Goal: Task Accomplishment & Management: Manage account settings

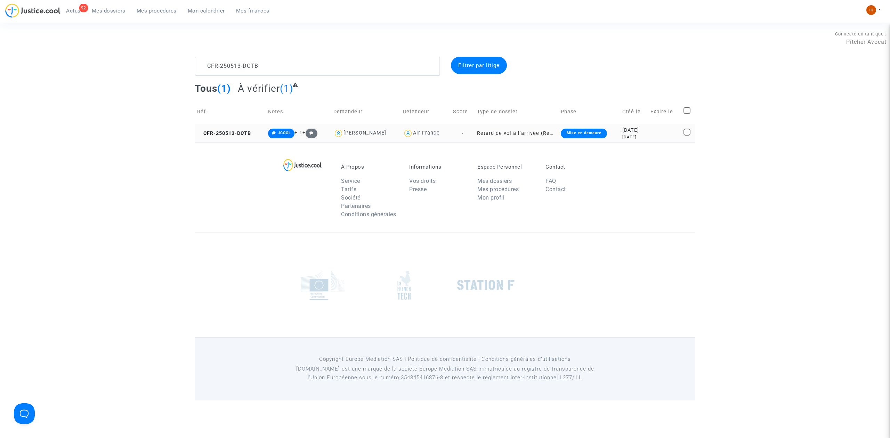
click at [636, 138] on div "[DATE]" at bounding box center [633, 137] width 23 height 6
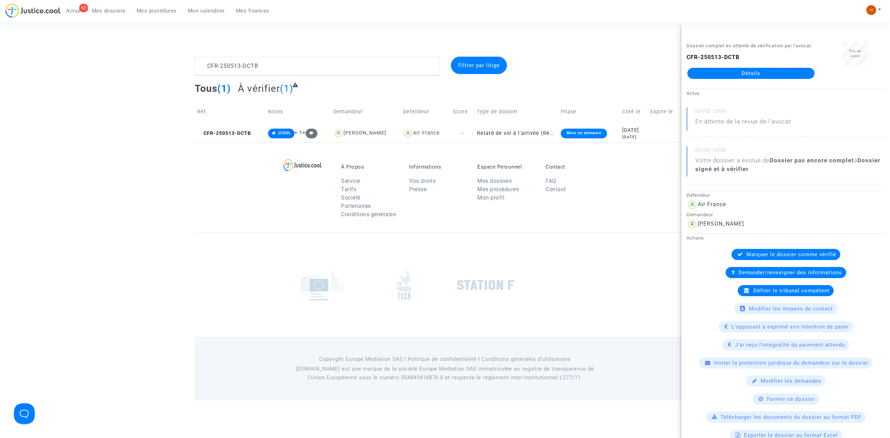
click at [713, 79] on link "Détails" at bounding box center [750, 73] width 127 height 11
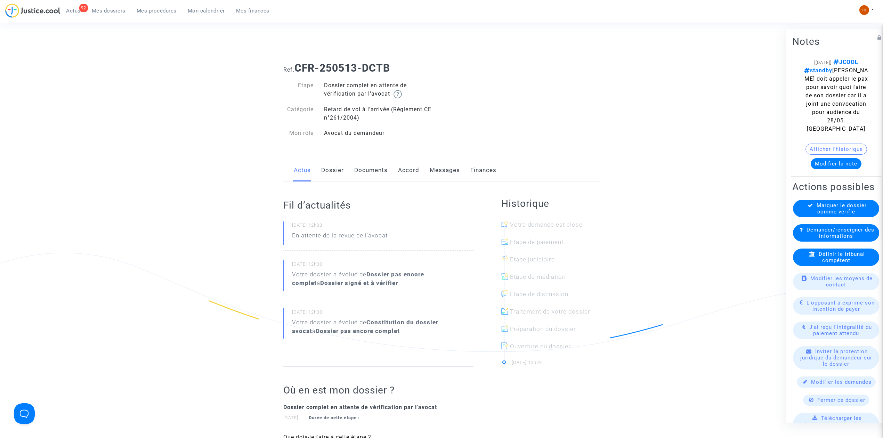
click at [360, 170] on link "Documents" at bounding box center [370, 170] width 33 height 23
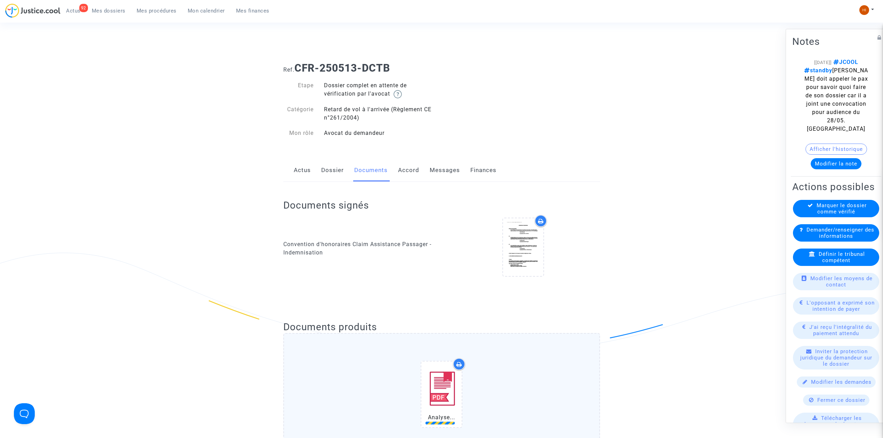
scroll to position [232, 0]
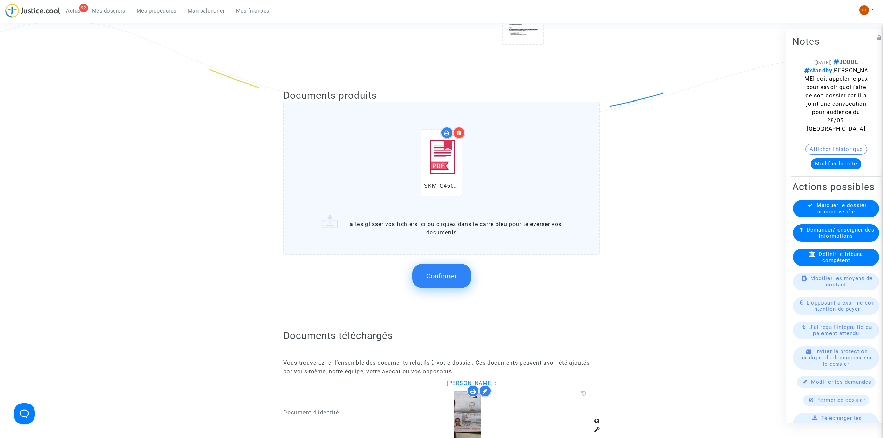
click at [458, 134] on icon at bounding box center [459, 133] width 5 height 6
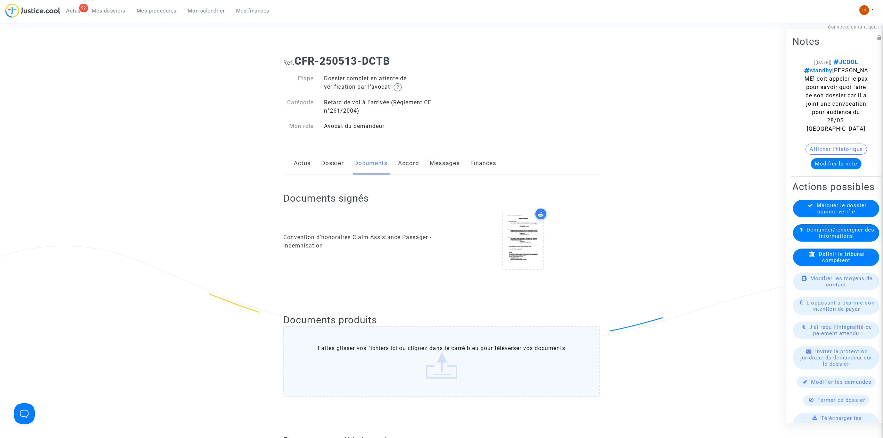
scroll to position [0, 0]
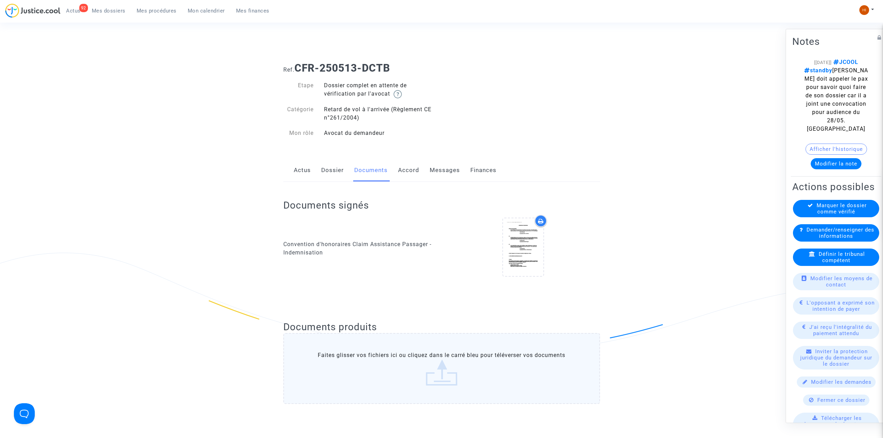
click at [451, 169] on link "Messages" at bounding box center [445, 170] width 30 height 23
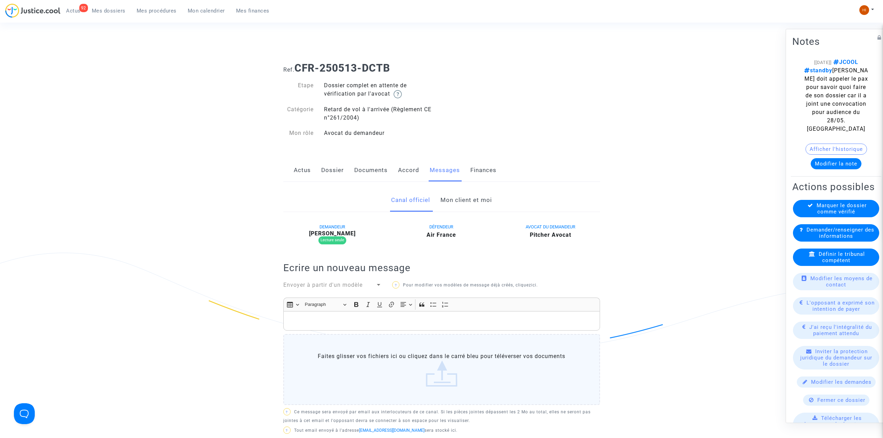
click at [460, 199] on link "Mon client et moi" at bounding box center [466, 200] width 51 height 23
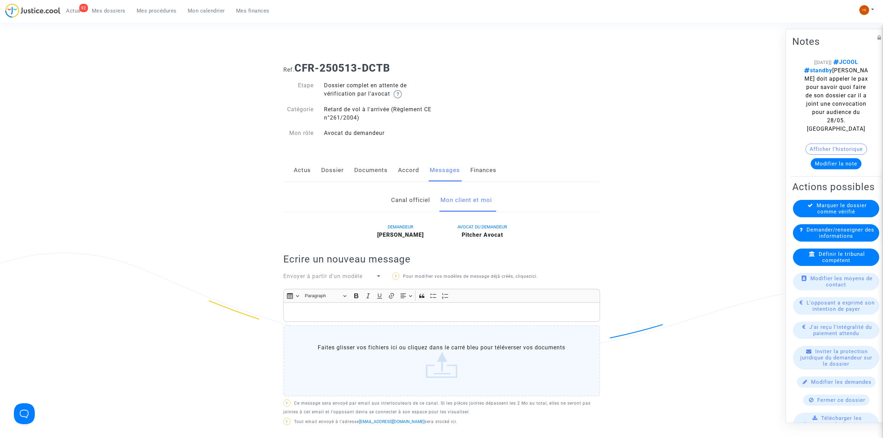
click at [336, 177] on link "Dossier" at bounding box center [332, 170] width 23 height 23
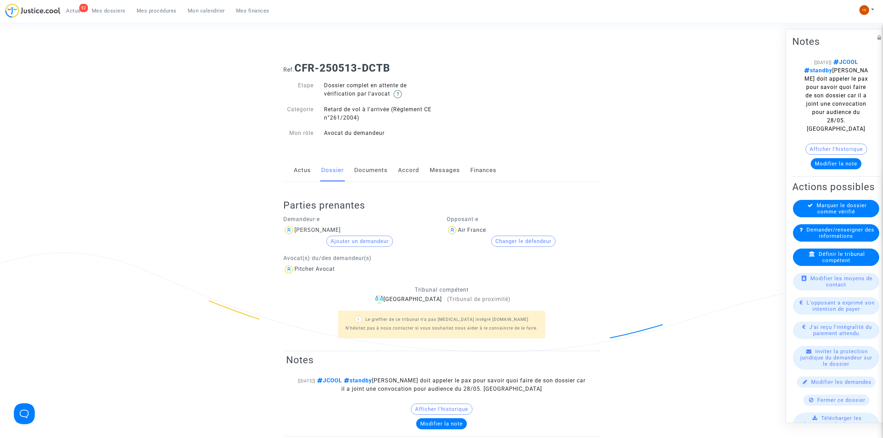
click at [369, 173] on link "Documents" at bounding box center [370, 170] width 33 height 23
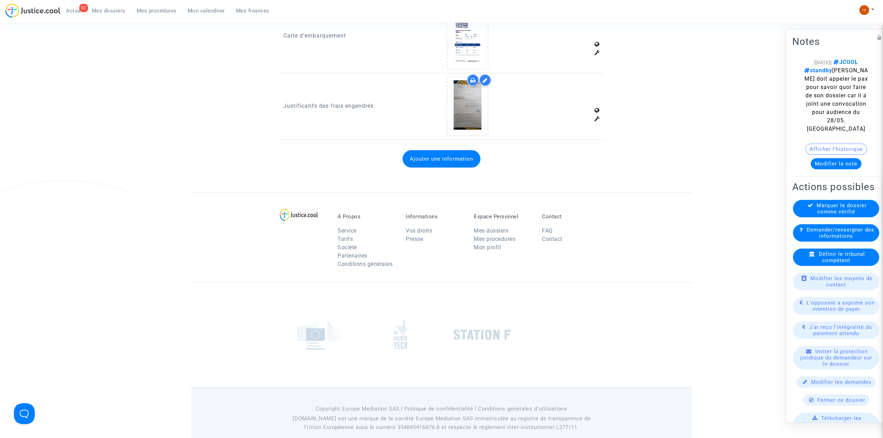
scroll to position [573, 0]
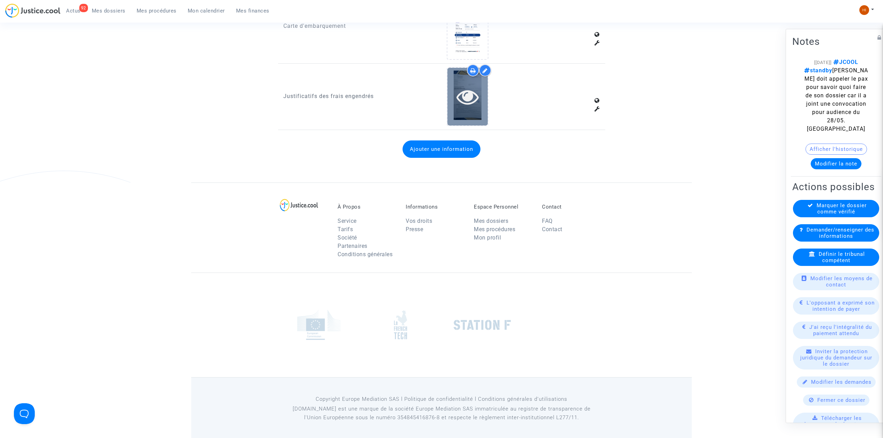
click at [468, 102] on icon at bounding box center [468, 97] width 23 height 22
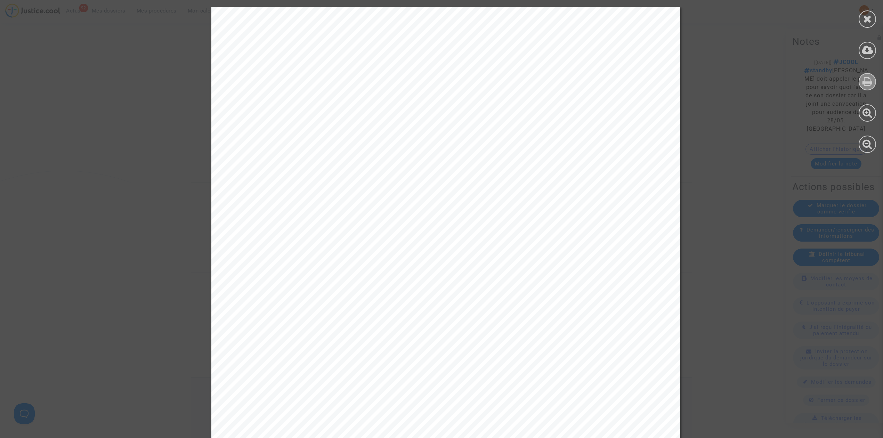
click at [867, 73] on div at bounding box center [867, 81] width 17 height 17
drag, startPoint x: 406, startPoint y: 207, endPoint x: 392, endPoint y: 190, distance: 22.3
click at [392, 190] on div at bounding box center [445, 338] width 469 height 663
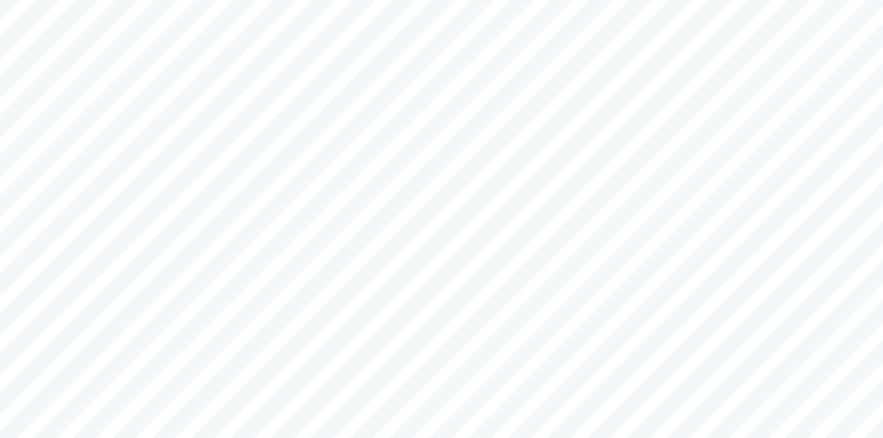
drag, startPoint x: 361, startPoint y: 204, endPoint x: 481, endPoint y: 184, distance: 121.3
click at [481, 184] on div at bounding box center [445, 338] width 469 height 663
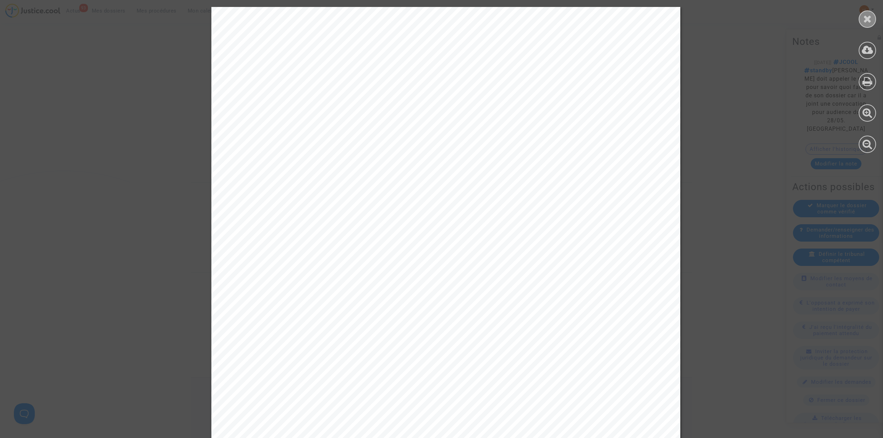
click at [866, 19] on icon at bounding box center [867, 19] width 9 height 10
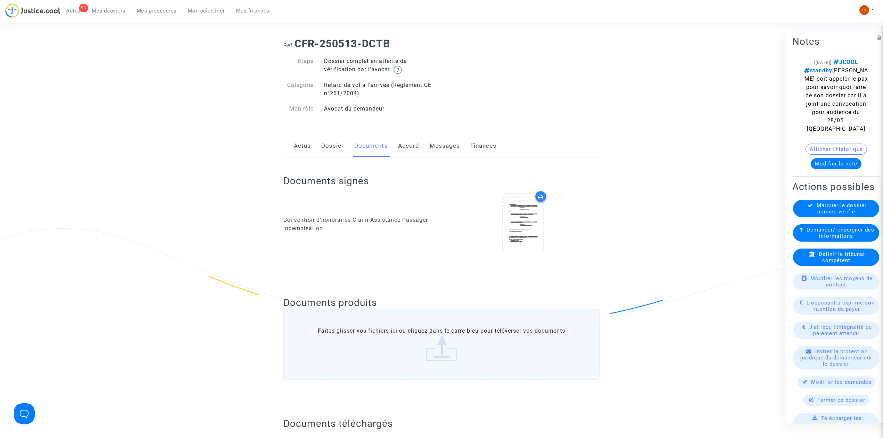
scroll to position [0, 0]
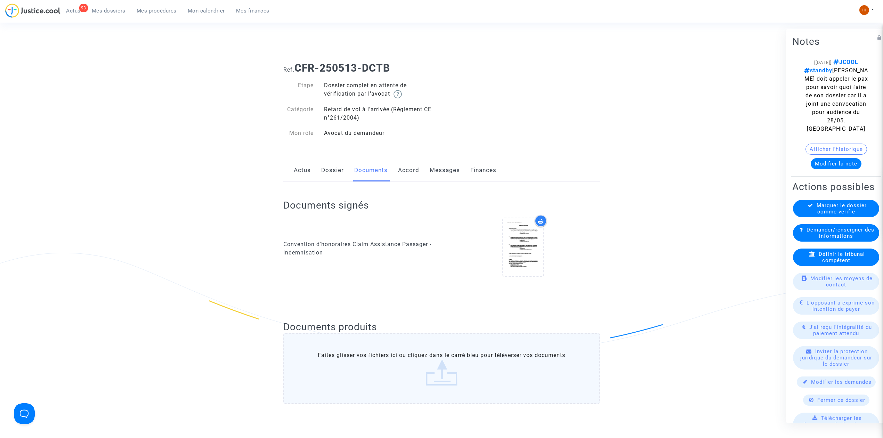
click at [206, 19] on div "93 Actus Mes dossiers Mes procédures Mon calendrier Mes finances" at bounding box center [140, 12] width 270 height 19
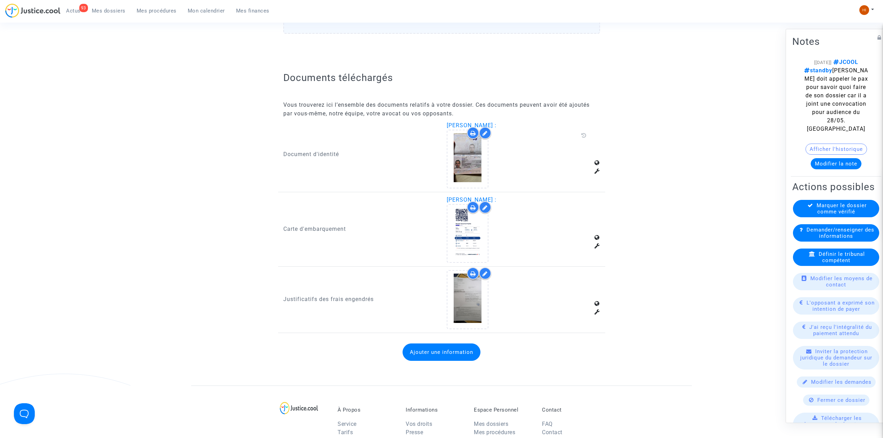
scroll to position [371, 0]
click at [473, 307] on icon at bounding box center [468, 299] width 23 height 22
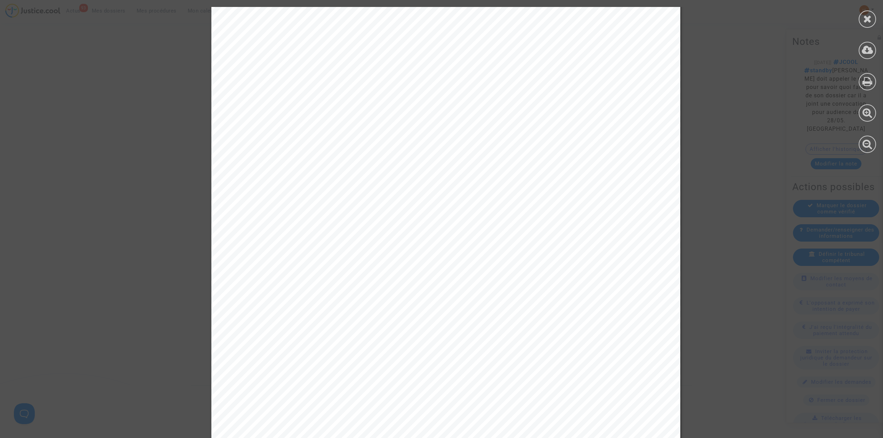
scroll to position [0, 0]
click at [866, 23] on icon at bounding box center [867, 19] width 9 height 10
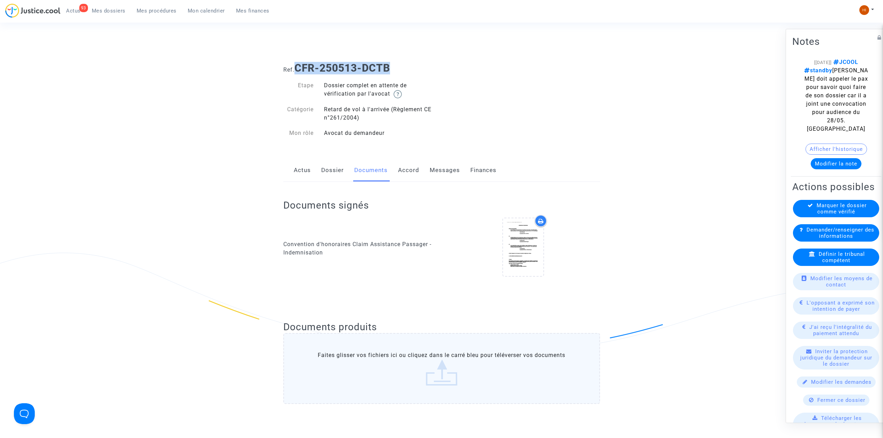
drag, startPoint x: 412, startPoint y: 60, endPoint x: 298, endPoint y: 64, distance: 114.5
click at [298, 64] on div "Ref. CFR-250513-DCTB" at bounding box center [441, 66] width 327 height 18
copy b "CFR-250513-DCTB"
click at [333, 176] on link "Dossier" at bounding box center [332, 170] width 23 height 23
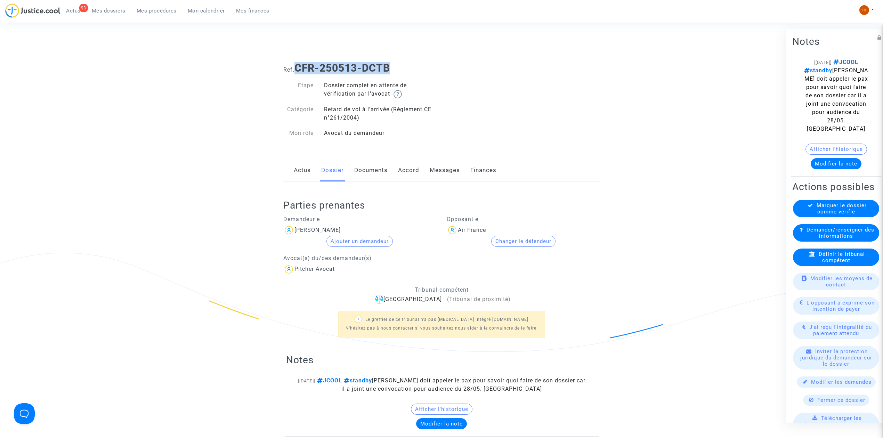
drag, startPoint x: 381, startPoint y: 227, endPoint x: 293, endPoint y: 224, distance: 88.0
click at [293, 224] on div "Demandeur·e [PERSON_NAME] un demandeur [PERSON_NAME](s) du/des demandeur(s) Pit…" at bounding box center [360, 242] width 164 height 63
click at [352, 215] on div "Demandeur·e [PERSON_NAME] un demandeur [PERSON_NAME](s) du/des demandeur(s) Pit…" at bounding box center [360, 242] width 164 height 63
drag, startPoint x: 405, startPoint y: 223, endPoint x: 369, endPoint y: 231, distance: 37.2
click at [369, 231] on div "Demandeur·e [PERSON_NAME] un demandeur [PERSON_NAME](s) du/des demandeur(s) Pit…" at bounding box center [360, 242] width 164 height 63
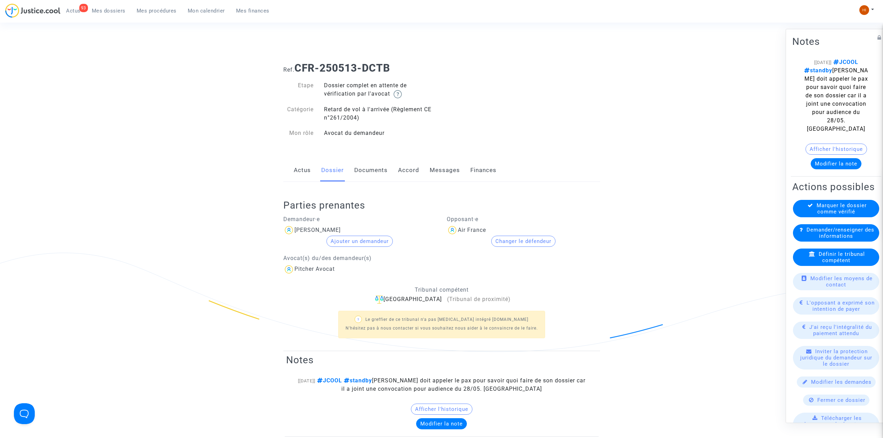
click at [369, 231] on div "[PERSON_NAME]" at bounding box center [359, 230] width 153 height 11
drag, startPoint x: 369, startPoint y: 231, endPoint x: 302, endPoint y: 232, distance: 66.8
click at [302, 232] on div "[PERSON_NAME]" at bounding box center [359, 230] width 153 height 11
click at [151, 8] on span "Mes procédures" at bounding box center [157, 11] width 40 height 6
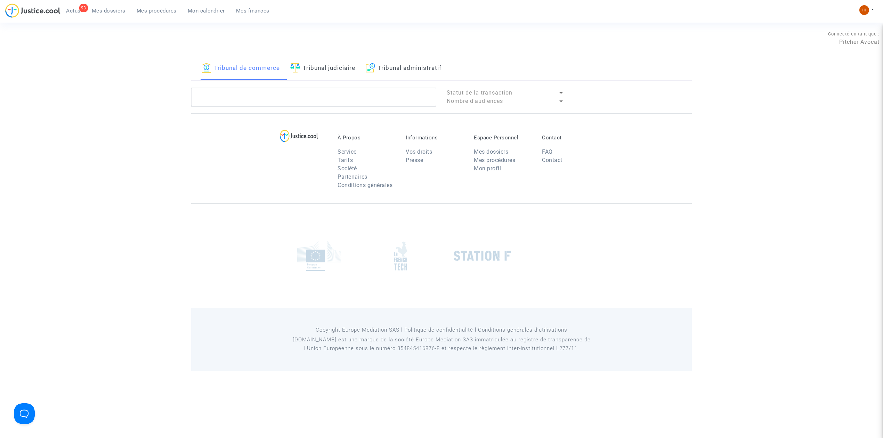
click at [337, 70] on link "Tribunal judiciaire" at bounding box center [322, 69] width 65 height 24
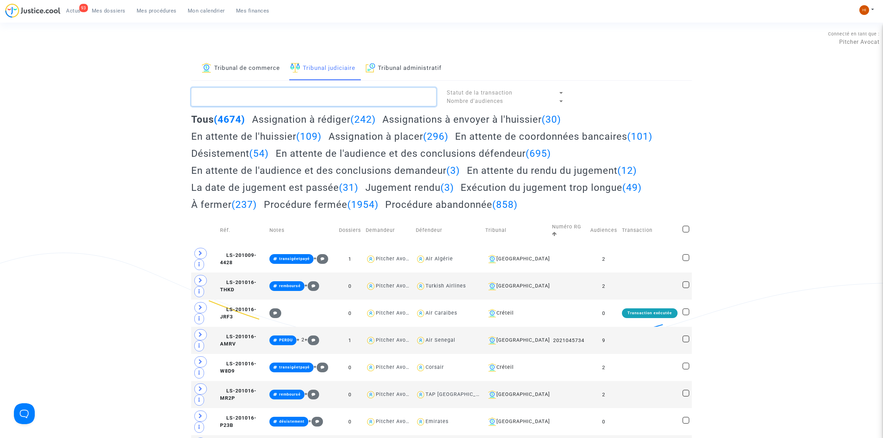
click at [326, 102] on textarea at bounding box center [313, 97] width 245 height 19
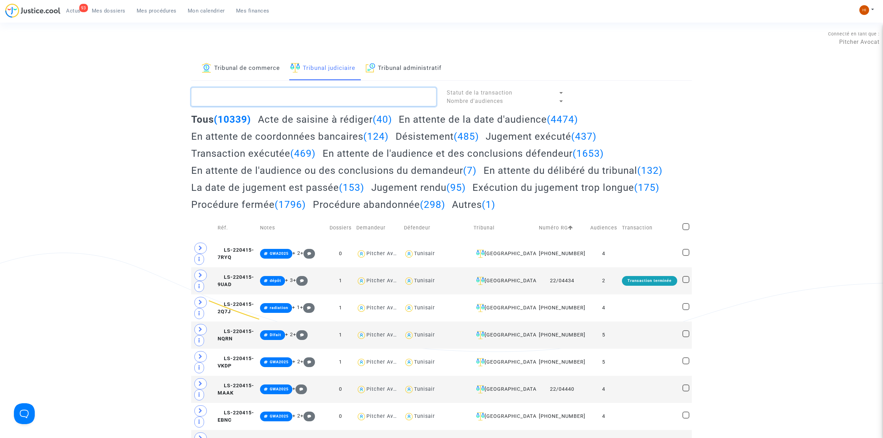
paste textarea "jactin"
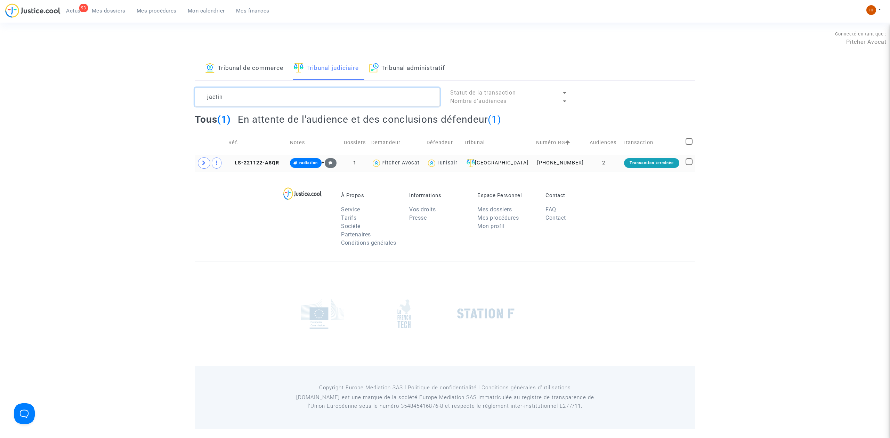
type textarea "jactin"
click at [252, 167] on td "LS-221122-A8QR" at bounding box center [257, 163] width 62 height 16
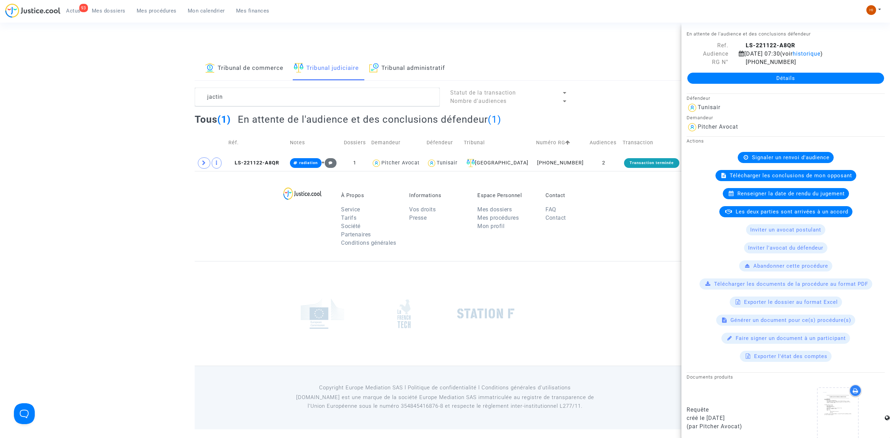
click at [799, 77] on link "Détails" at bounding box center [785, 78] width 197 height 11
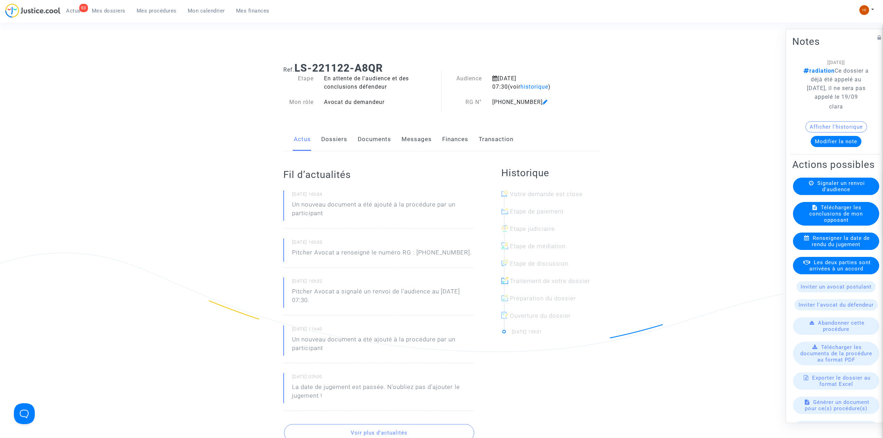
click at [340, 139] on link "Dossiers" at bounding box center [334, 139] width 26 height 23
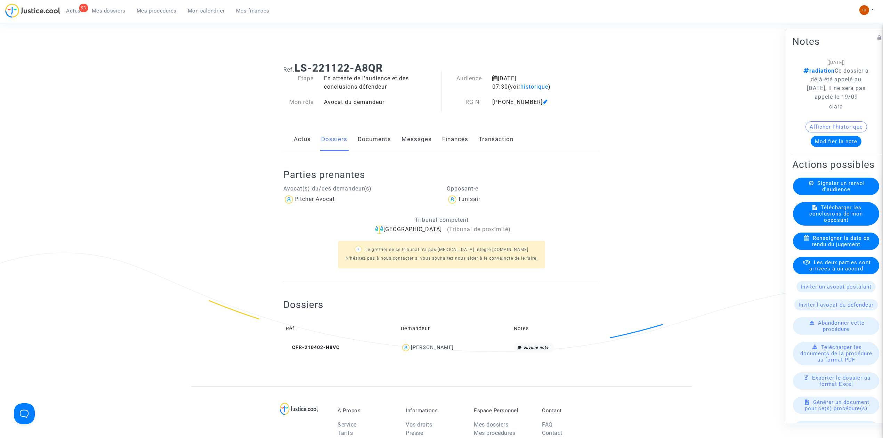
click at [379, 144] on link "Documents" at bounding box center [374, 139] width 33 height 23
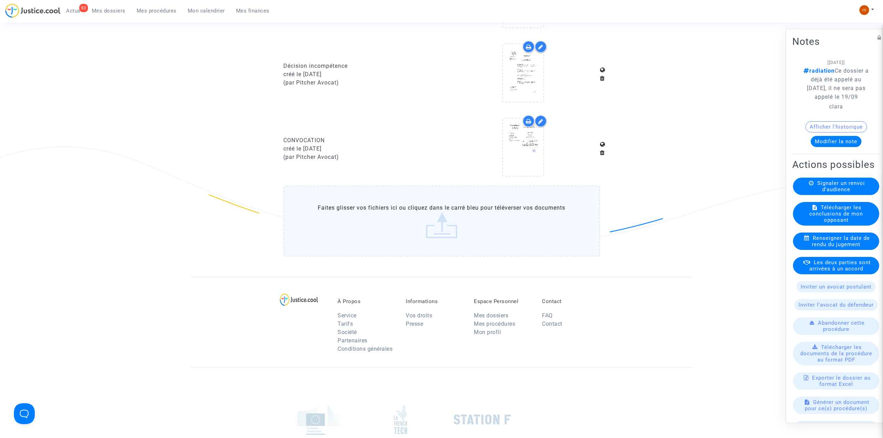
scroll to position [603, 0]
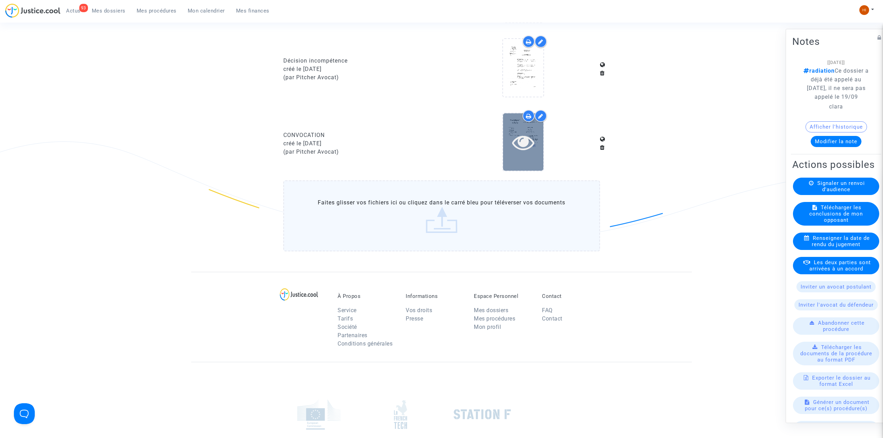
click at [526, 145] on icon at bounding box center [523, 142] width 23 height 22
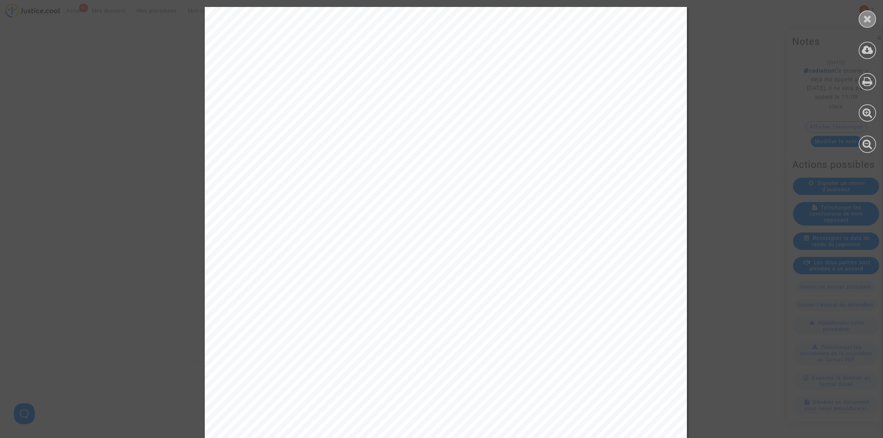
click at [871, 12] on div at bounding box center [867, 18] width 17 height 17
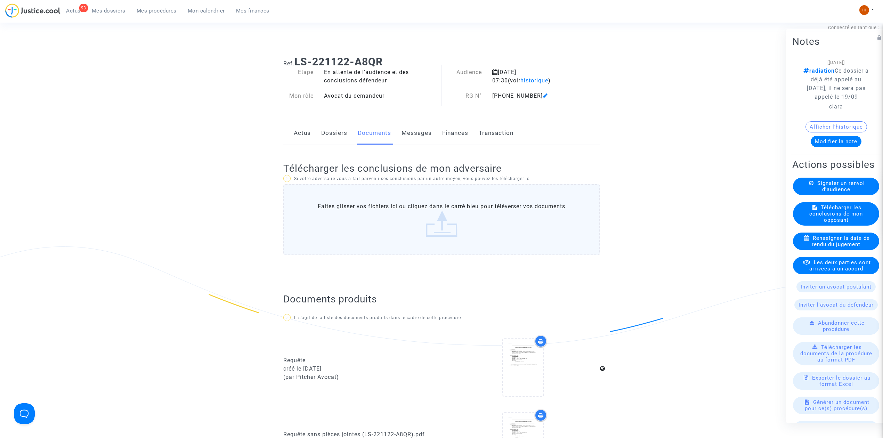
scroll to position [0, 0]
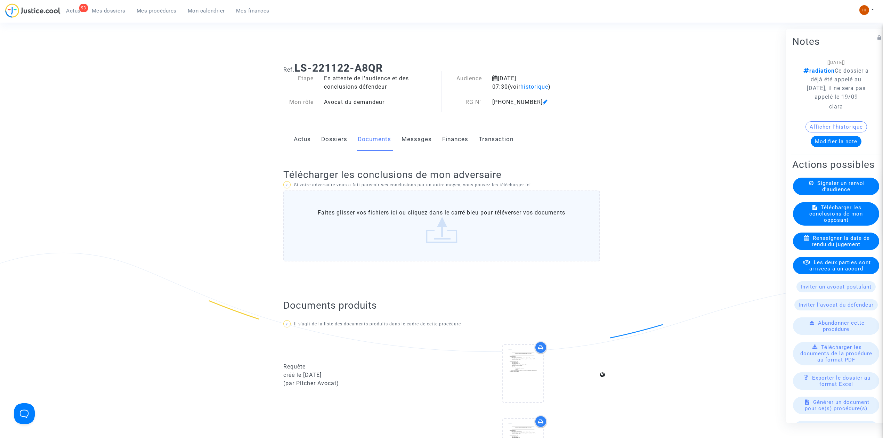
click at [335, 144] on link "Dossiers" at bounding box center [334, 139] width 26 height 23
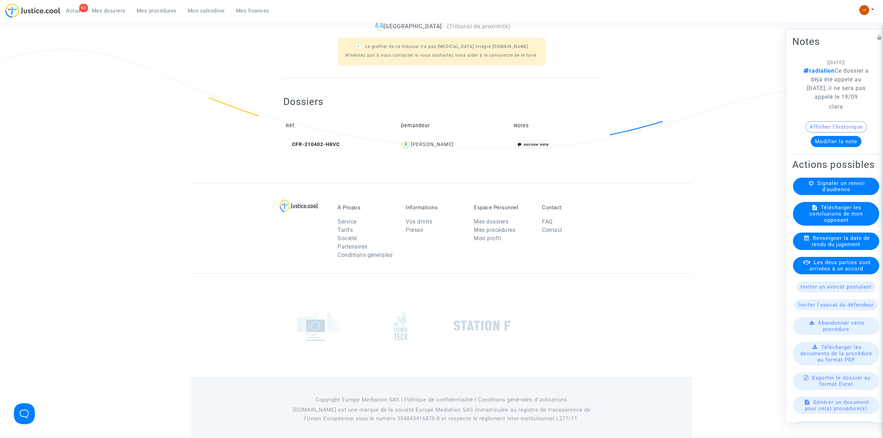
scroll to position [207, 0]
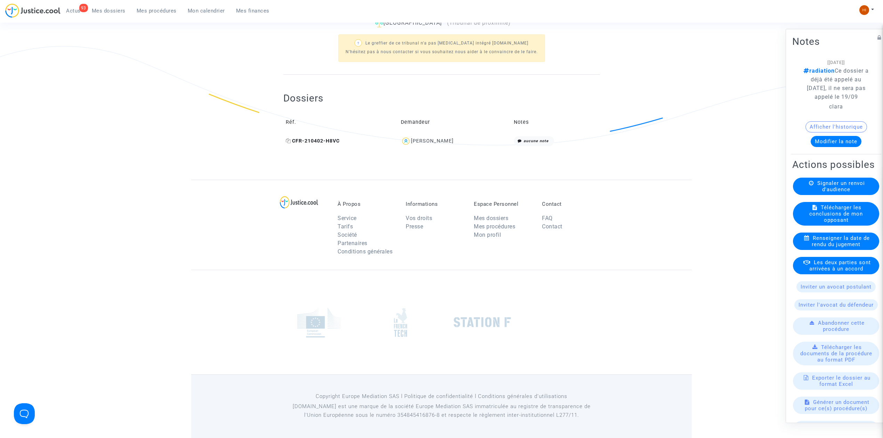
click at [330, 141] on span "CFR-210402-H8VC" at bounding box center [313, 141] width 54 height 6
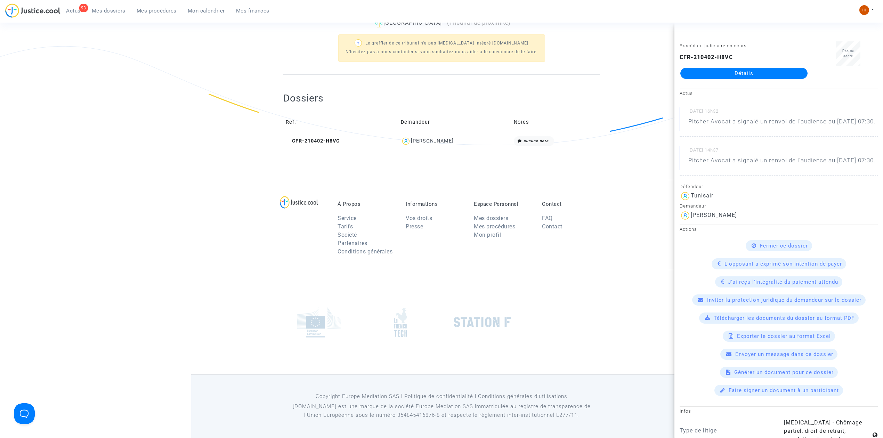
click at [540, 97] on div "Dossiers Réf. Demandeur Notes CFR-210402-H8VC [PERSON_NAME] aucune note" at bounding box center [441, 120] width 317 height 57
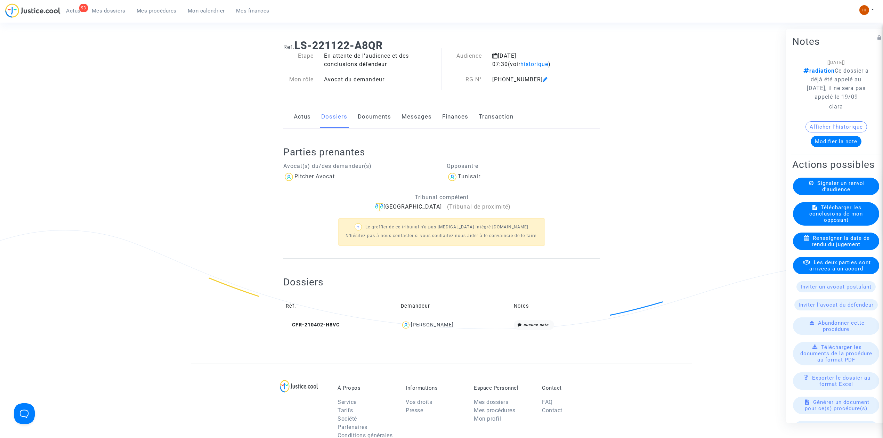
scroll to position [0, 0]
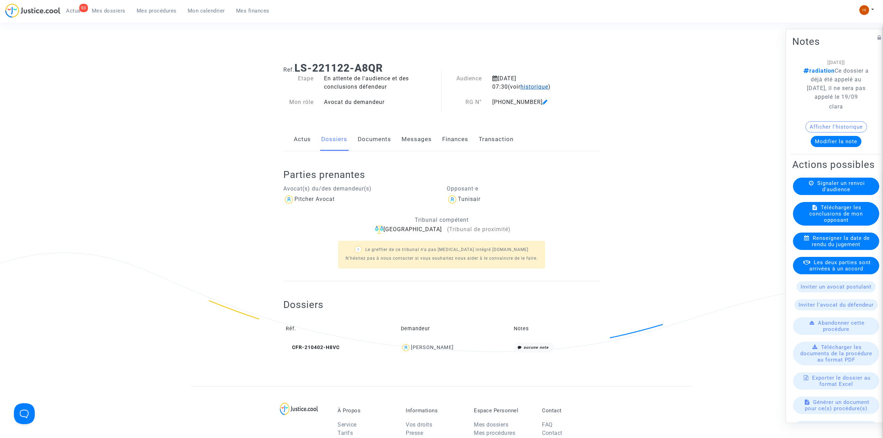
click at [521, 88] on span "historique" at bounding box center [535, 86] width 28 height 7
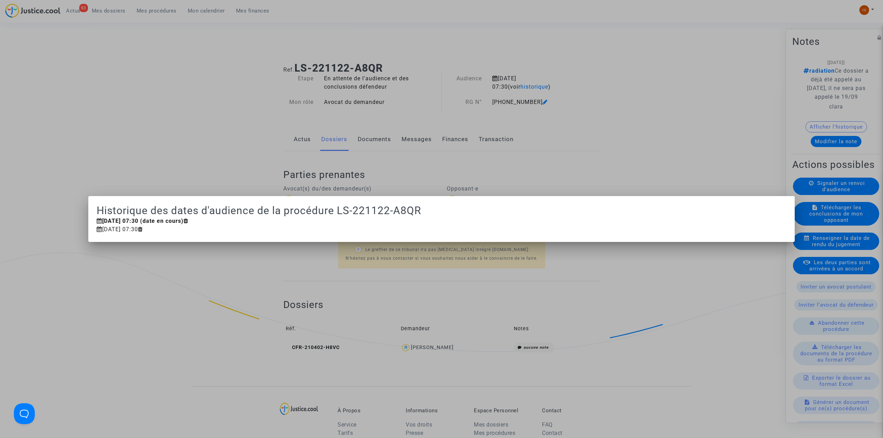
click at [624, 110] on div at bounding box center [441, 219] width 883 height 438
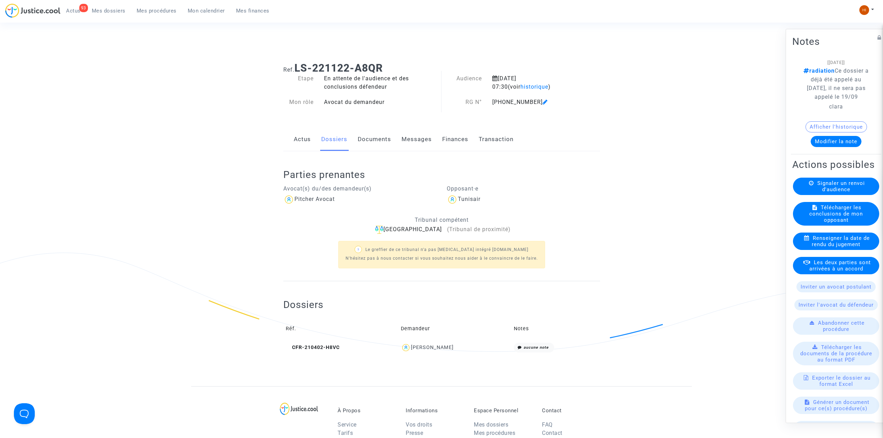
click at [384, 139] on link "Documents" at bounding box center [374, 139] width 33 height 23
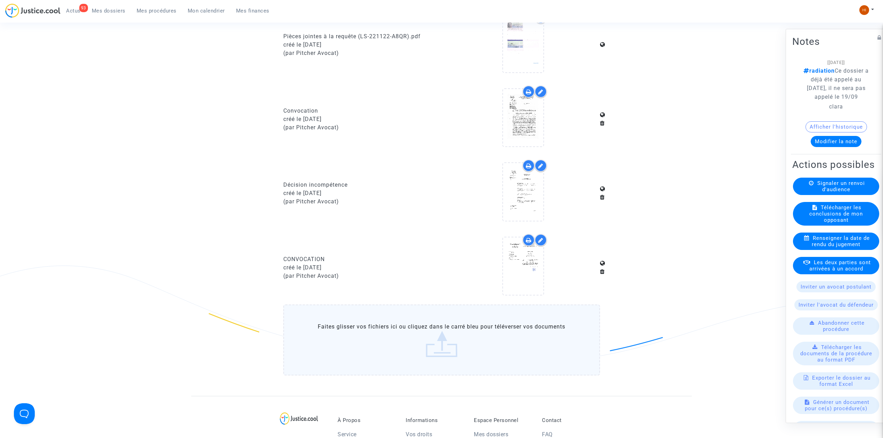
scroll to position [324, 0]
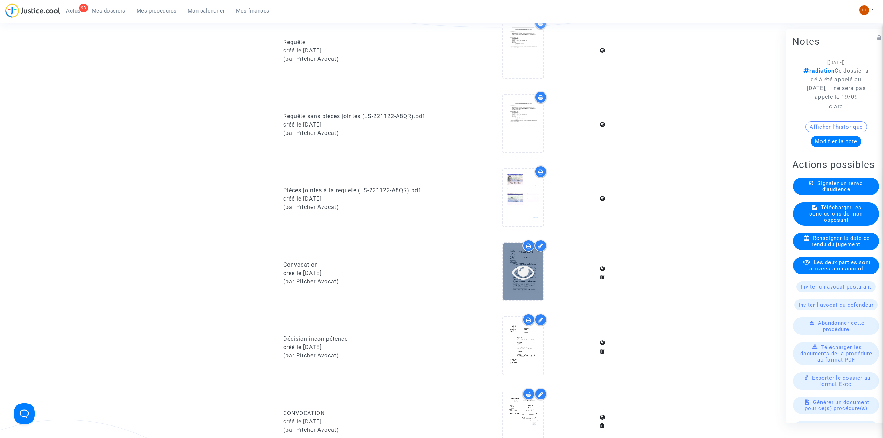
click at [522, 261] on icon at bounding box center [523, 272] width 23 height 22
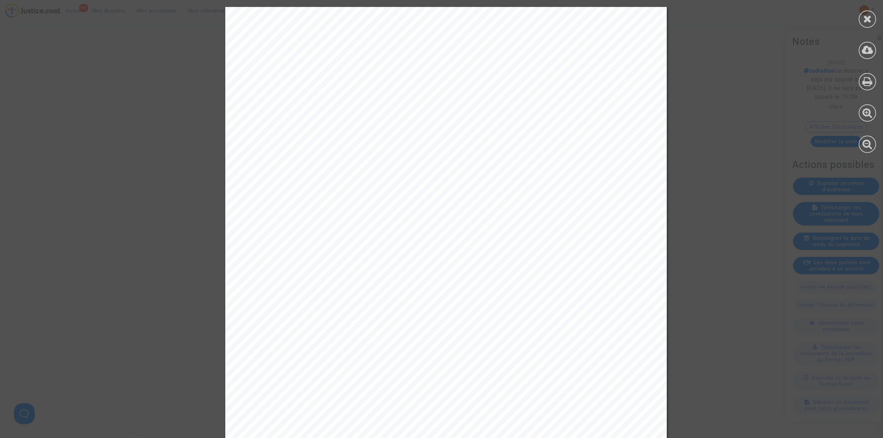
click at [856, 25] on div at bounding box center [867, 80] width 31 height 160
click at [867, 21] on icon at bounding box center [867, 19] width 9 height 10
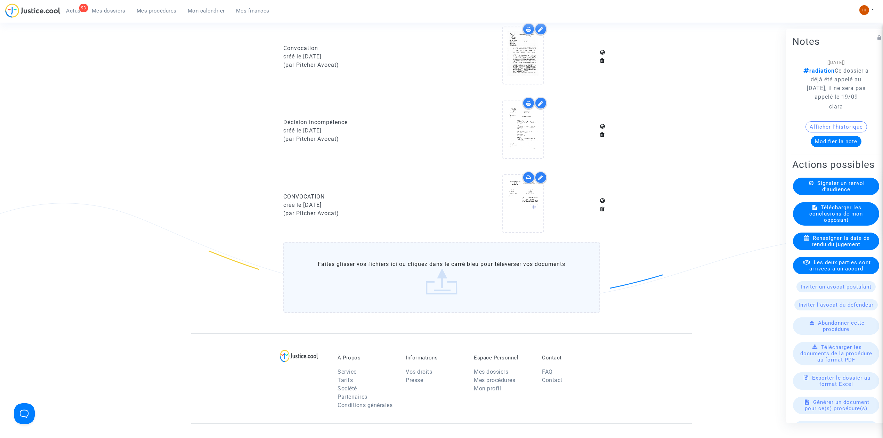
scroll to position [603, 0]
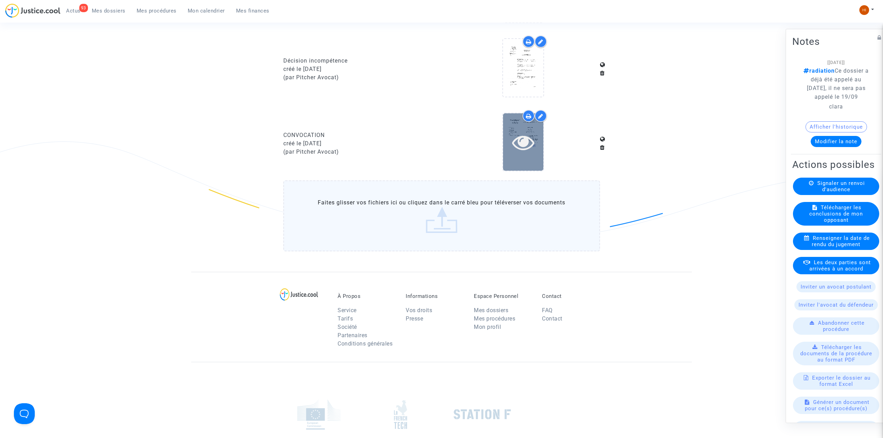
click at [525, 140] on icon at bounding box center [523, 142] width 23 height 22
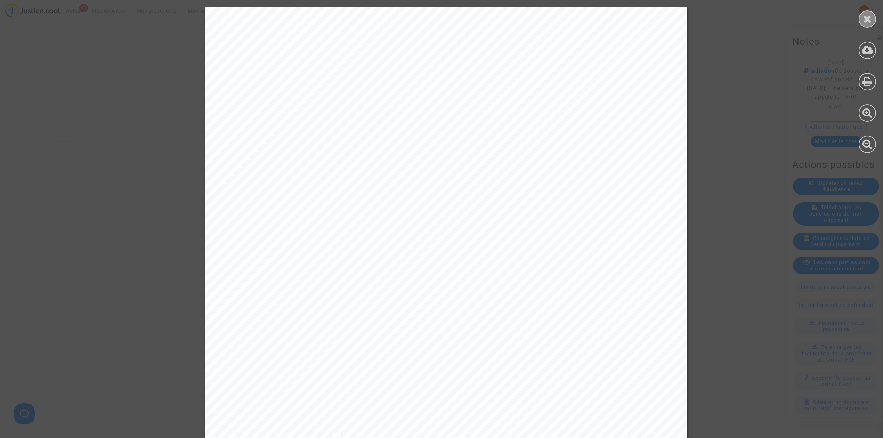
click at [873, 17] on div at bounding box center [867, 18] width 17 height 17
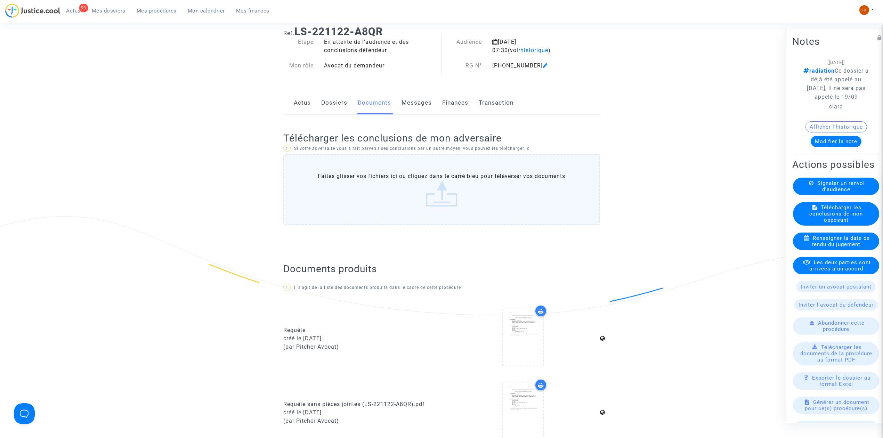
scroll to position [0, 0]
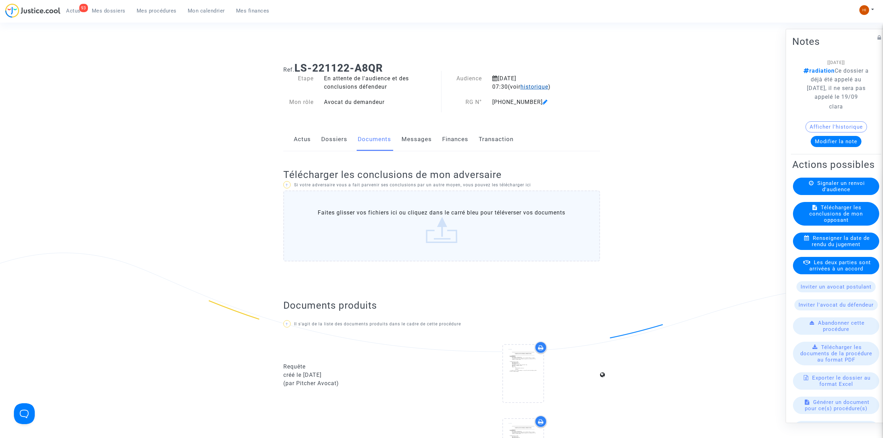
click at [521, 90] on span "historique" at bounding box center [535, 86] width 28 height 7
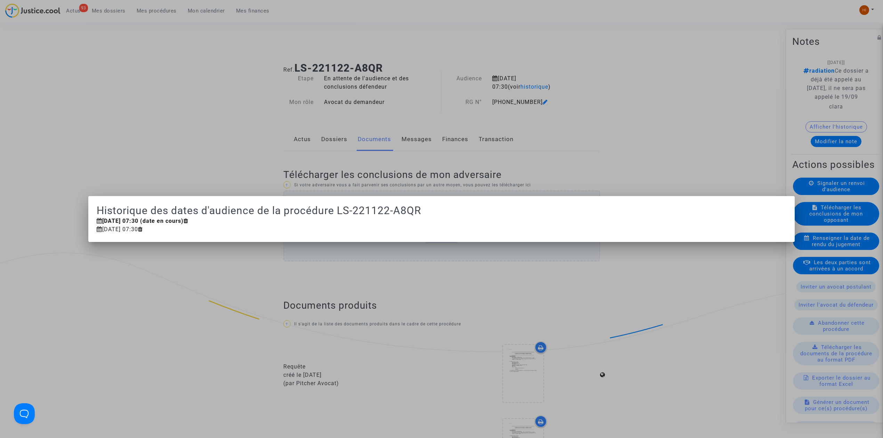
drag, startPoint x: 164, startPoint y: 147, endPoint x: 400, endPoint y: 248, distance: 256.2
click at [163, 147] on div at bounding box center [441, 219] width 883 height 438
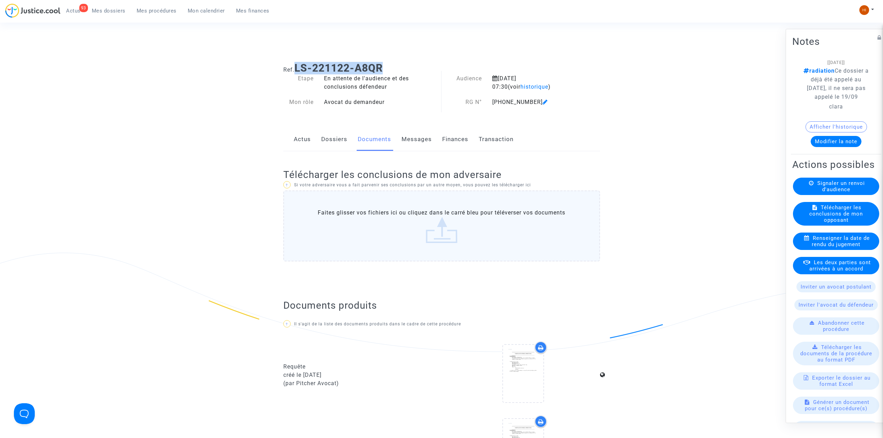
drag, startPoint x: 407, startPoint y: 64, endPoint x: 295, endPoint y: 70, distance: 111.7
click at [295, 70] on h1 "Ref. LS-221122-A8QR" at bounding box center [441, 68] width 317 height 13
copy b "LS-221122-A8QR"
click at [322, 140] on link "Dossiers" at bounding box center [334, 139] width 26 height 23
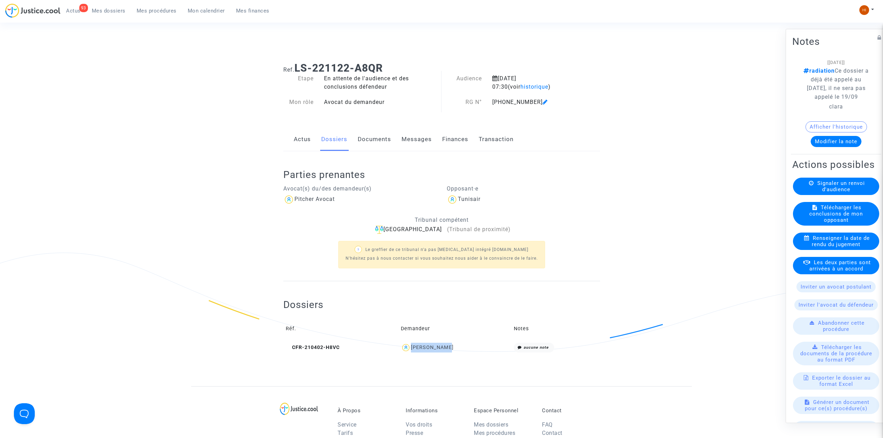
drag, startPoint x: 473, startPoint y: 350, endPoint x: 422, endPoint y: 350, distance: 51.1
click at [422, 350] on div "[PERSON_NAME]" at bounding box center [455, 348] width 108 height 10
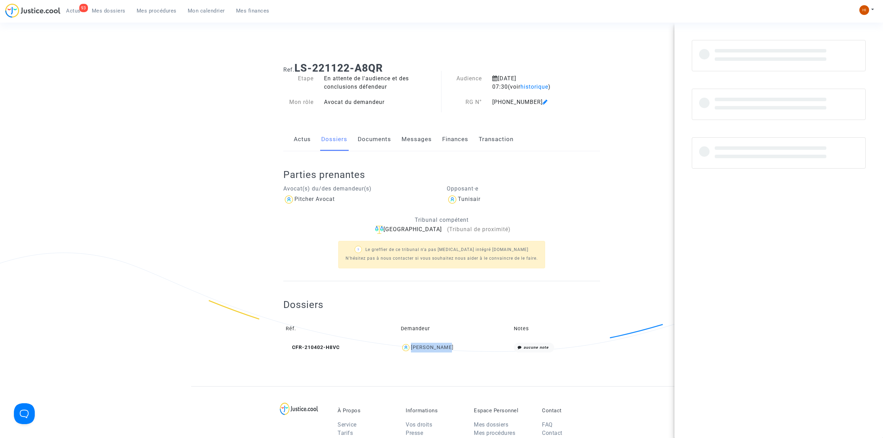
copy div "[PERSON_NAME]"
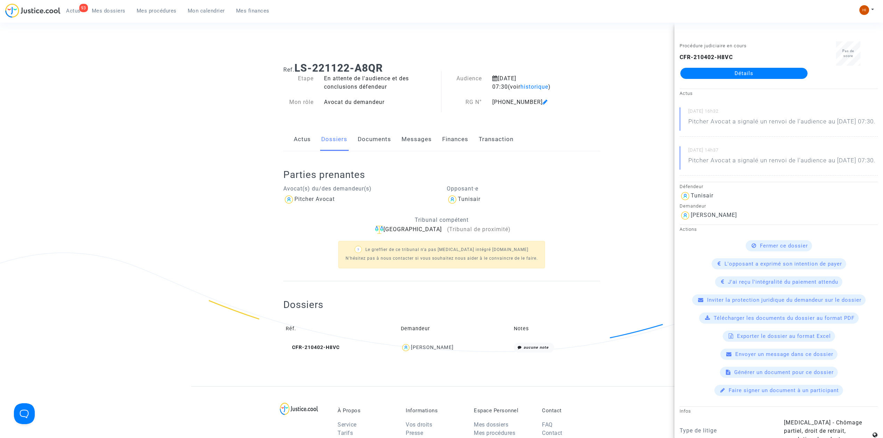
drag, startPoint x: 581, startPoint y: 149, endPoint x: 574, endPoint y: 127, distance: 22.4
click at [581, 149] on div "Actus Dossiers Documents Messages Finances Transaction" at bounding box center [441, 139] width 317 height 23
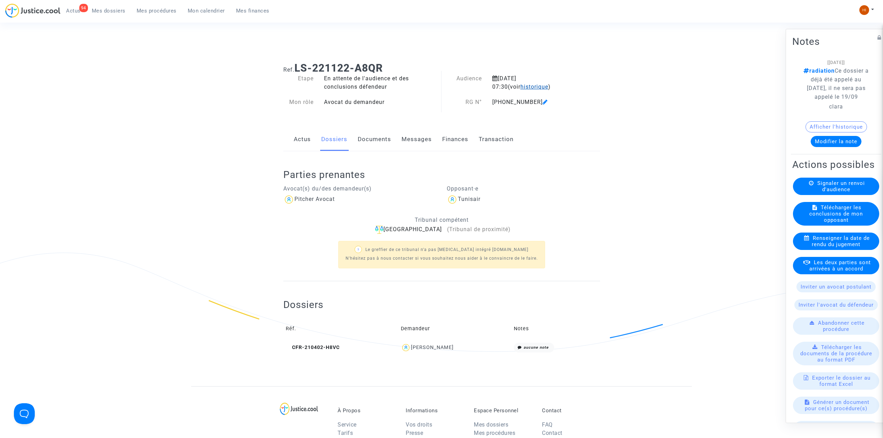
click at [521, 88] on span "historique" at bounding box center [535, 86] width 28 height 7
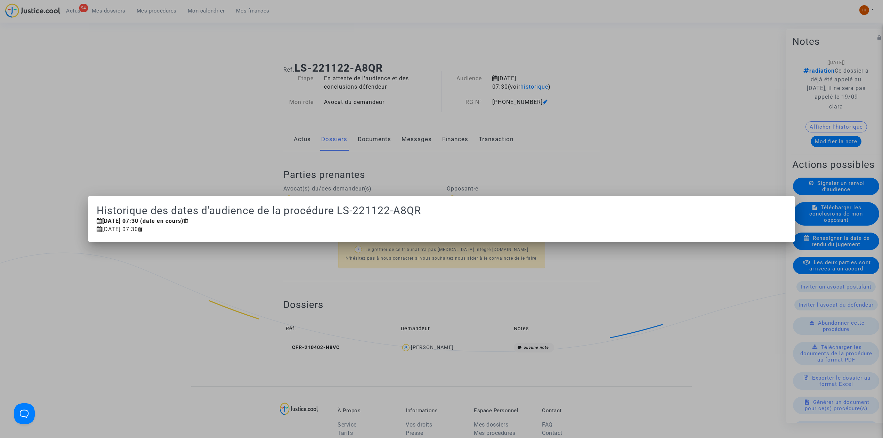
drag, startPoint x: 766, startPoint y: 77, endPoint x: 889, endPoint y: 96, distance: 124.6
click at [766, 77] on div at bounding box center [441, 219] width 883 height 438
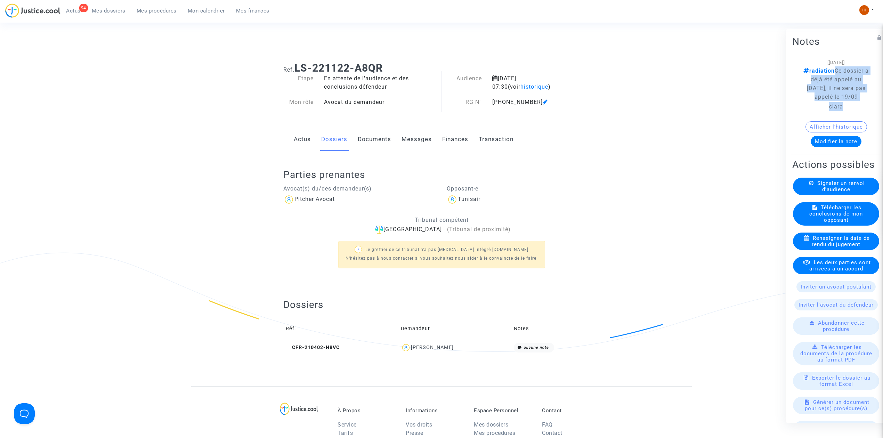
drag, startPoint x: 844, startPoint y: 69, endPoint x: 853, endPoint y: 115, distance: 47.6
click at [853, 111] on span "radiation Ce dossier a déjà été appelé au [DATE], il ne sera pas appelé le 19/0…" at bounding box center [836, 88] width 67 height 45
copy span "Ce dossier a déjà été appelé au [DATE], il ne sera pas appelé le 19/09 clara"
click at [521, 88] on span "historique" at bounding box center [535, 86] width 28 height 7
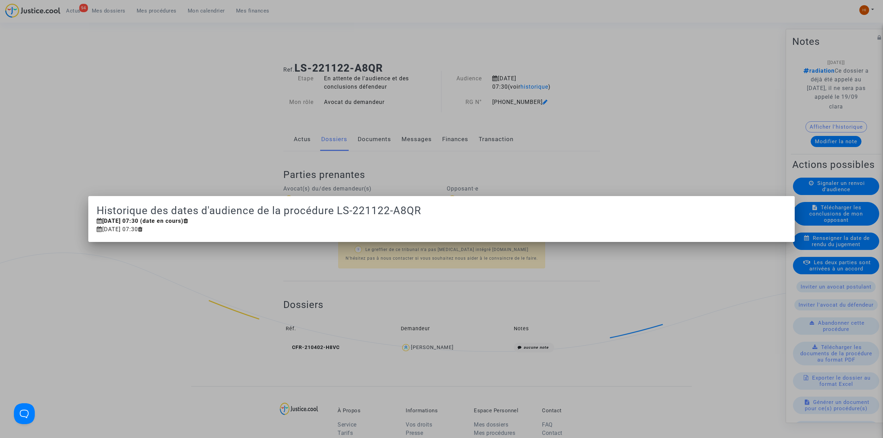
click at [129, 159] on div at bounding box center [441, 219] width 883 height 438
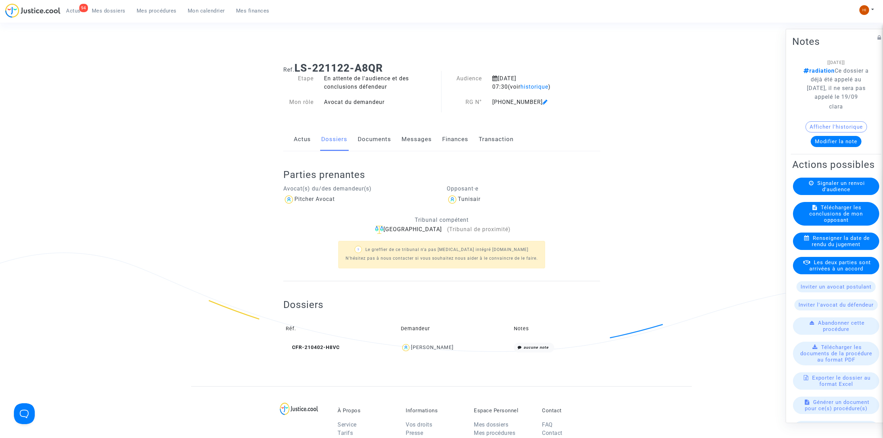
click at [372, 150] on link "Documents" at bounding box center [374, 139] width 33 height 23
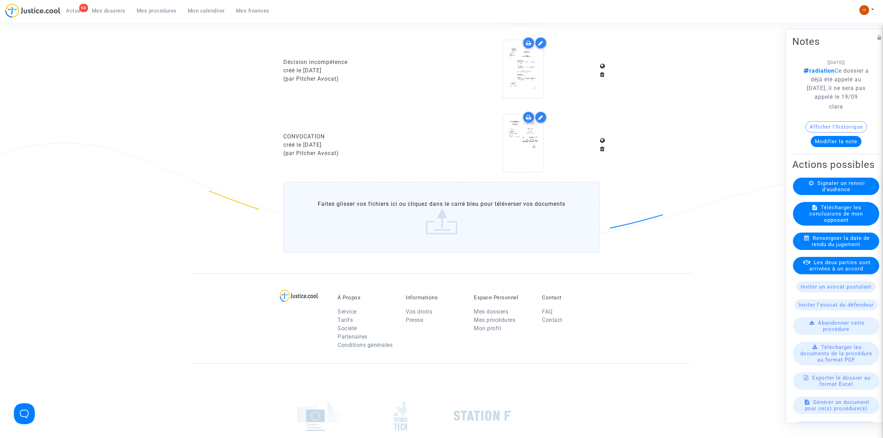
scroll to position [603, 0]
click at [518, 74] on icon at bounding box center [523, 68] width 23 height 22
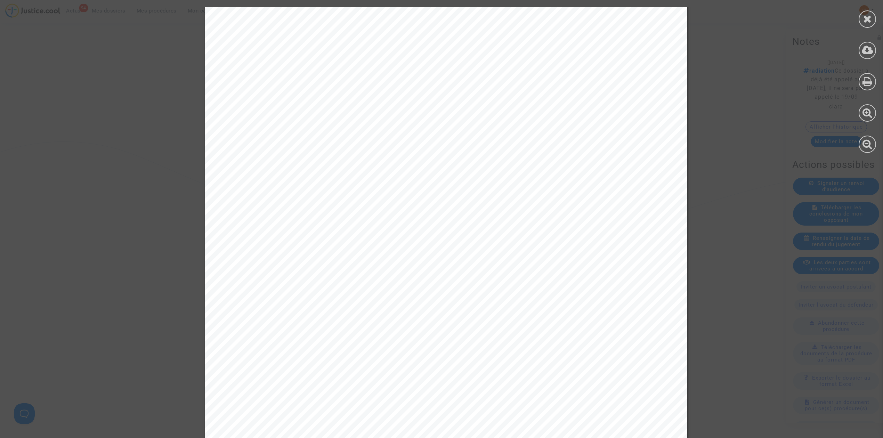
scroll to position [649, 0]
drag, startPoint x: 868, startPoint y: 18, endPoint x: 742, endPoint y: 73, distance: 137.7
click at [868, 18] on icon at bounding box center [867, 19] width 9 height 10
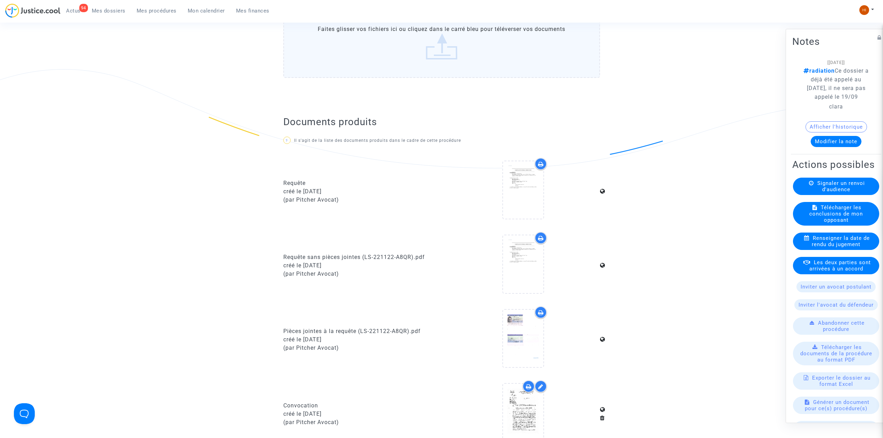
scroll to position [0, 0]
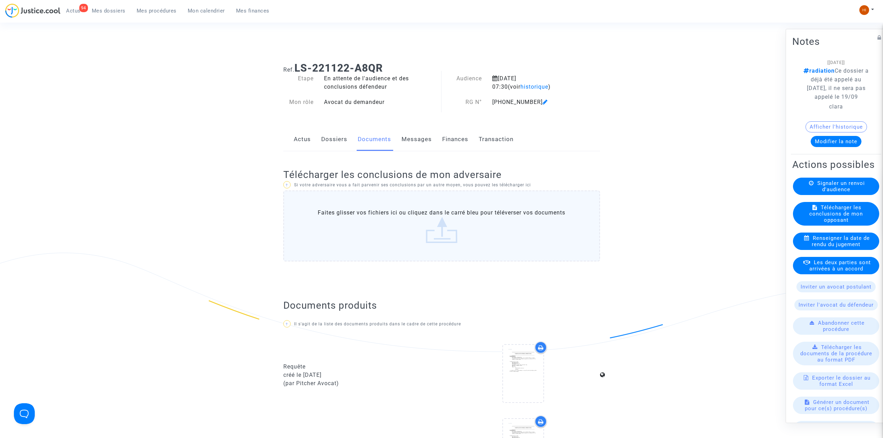
click at [336, 141] on link "Dossiers" at bounding box center [334, 139] width 26 height 23
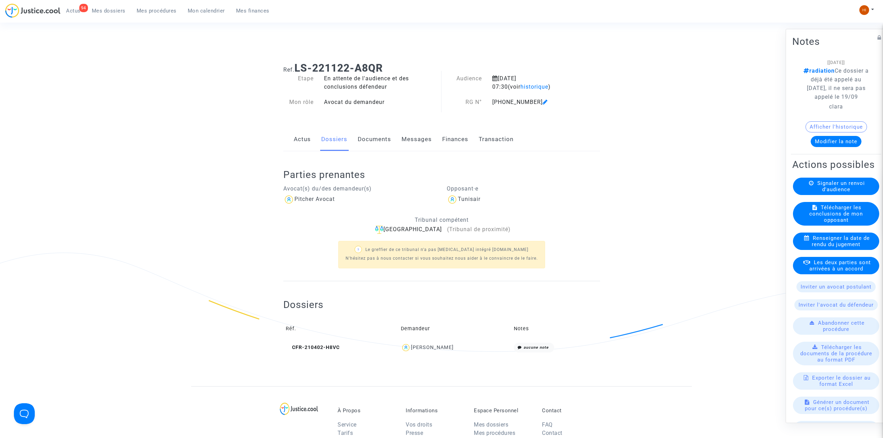
click at [366, 142] on link "Documents" at bounding box center [374, 139] width 33 height 23
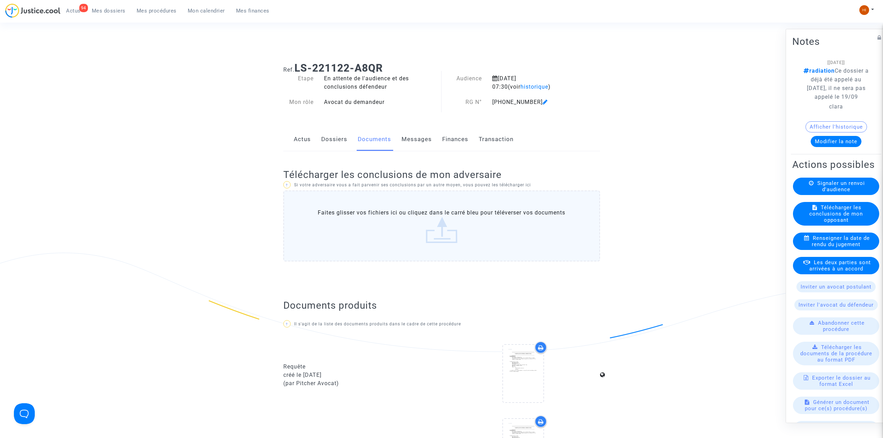
click at [332, 146] on link "Dossiers" at bounding box center [334, 139] width 26 height 23
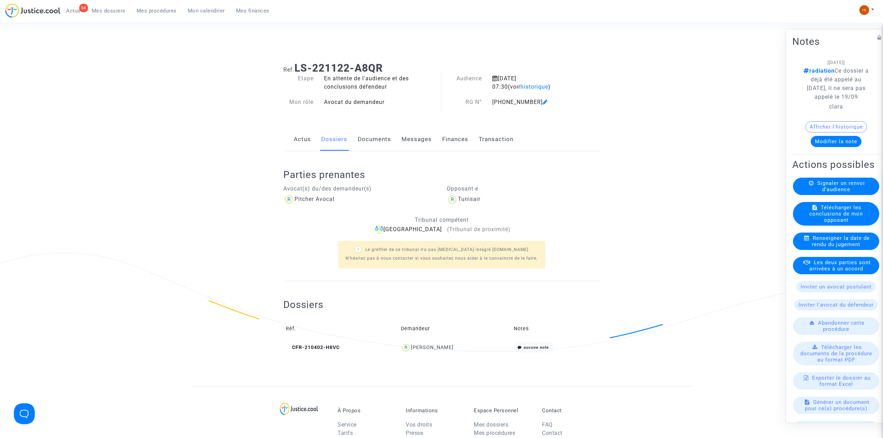
scroll to position [207, 0]
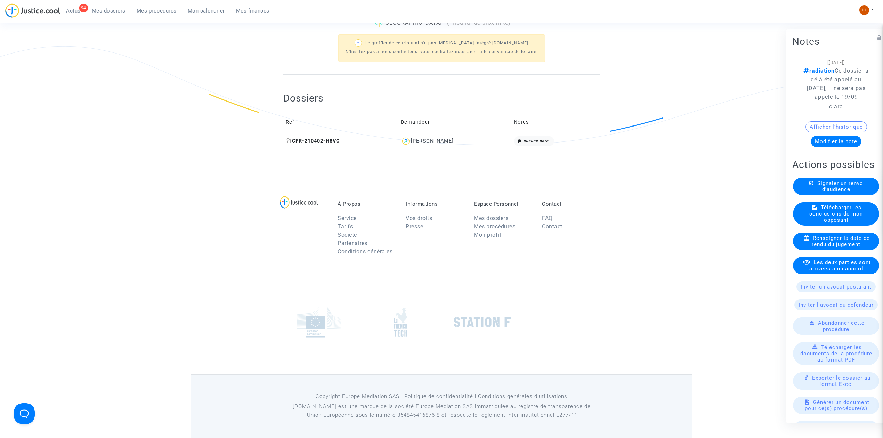
click at [331, 140] on span "CFR-210402-H8VC" at bounding box center [313, 141] width 54 height 6
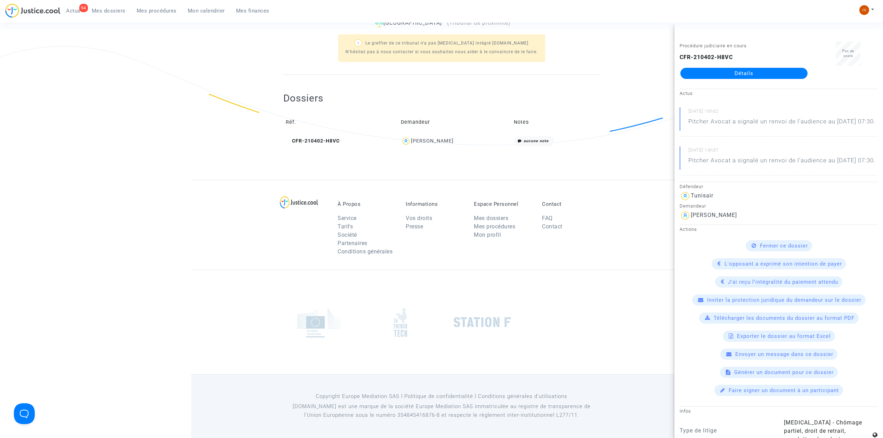
click at [787, 60] on div "CFR-210402-H8VC Détails" at bounding box center [744, 66] width 129 height 26
click at [786, 67] on div "CFR-210402-H8VC Détails" at bounding box center [744, 66] width 129 height 26
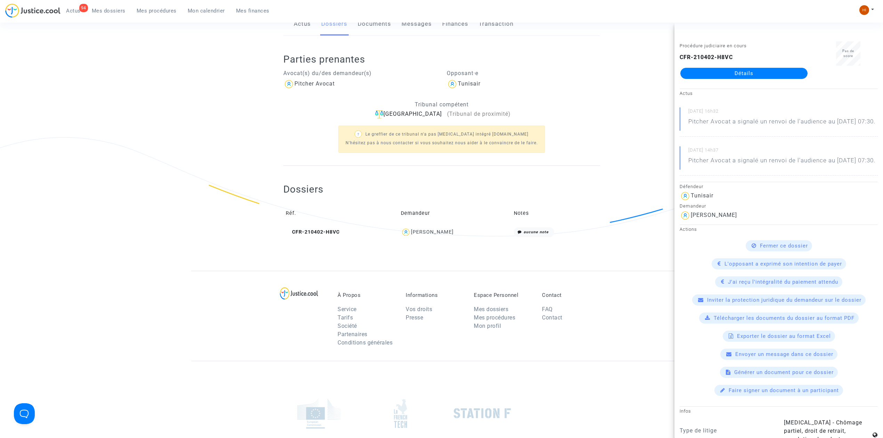
scroll to position [0, 0]
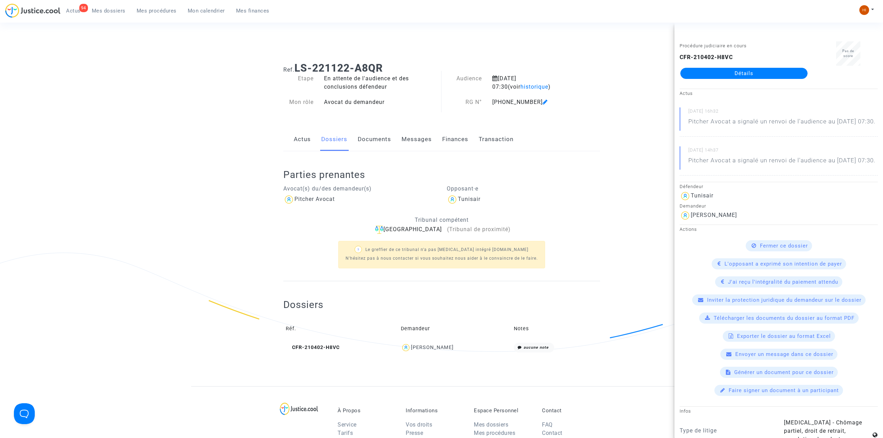
click at [780, 68] on link "Détails" at bounding box center [743, 73] width 127 height 11
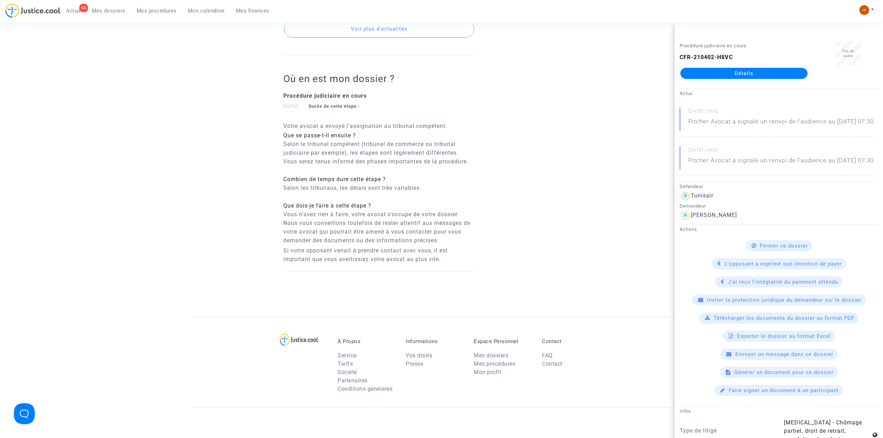
scroll to position [232, 0]
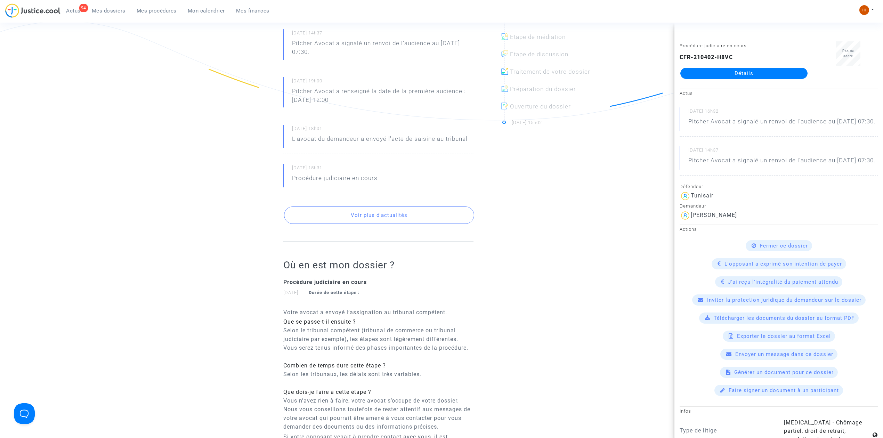
click at [365, 208] on button "Voir plus d'actualités" at bounding box center [379, 215] width 190 height 17
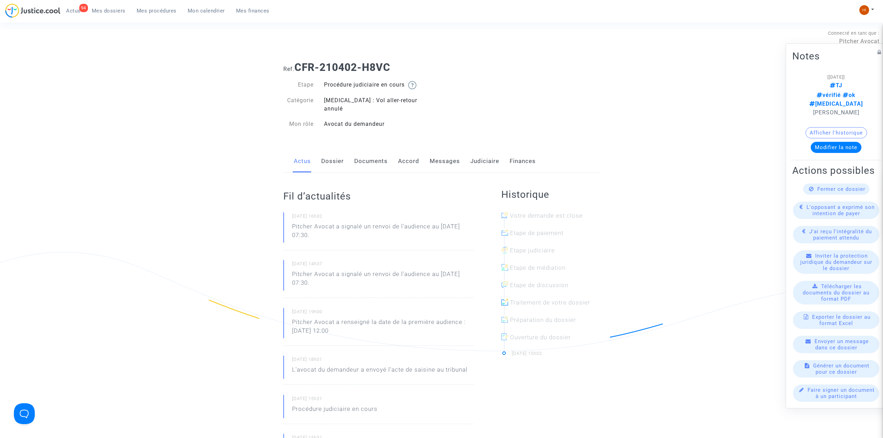
scroll to position [0, 0]
click at [470, 154] on link "Judiciaire" at bounding box center [484, 162] width 29 height 23
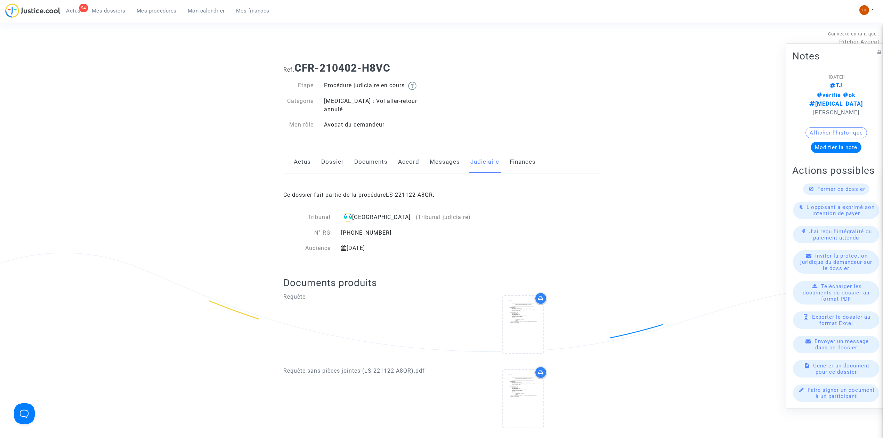
click at [163, 13] on span "Mes procédures" at bounding box center [157, 11] width 40 height 6
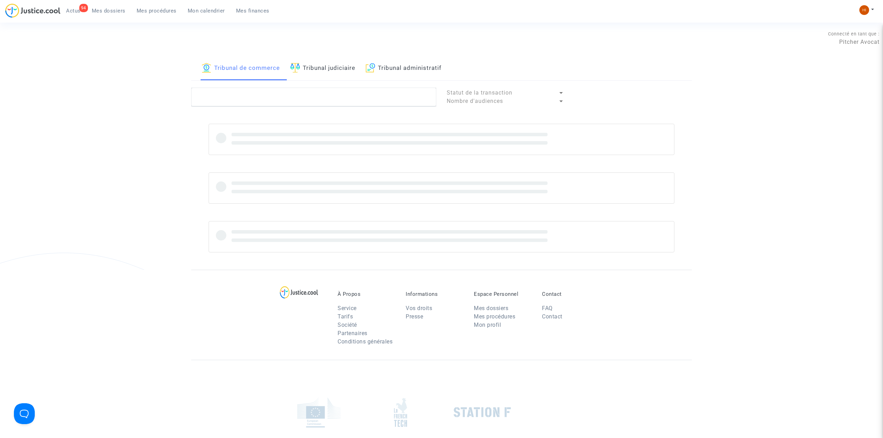
click at [346, 70] on link "Tribunal judiciaire" at bounding box center [322, 69] width 65 height 24
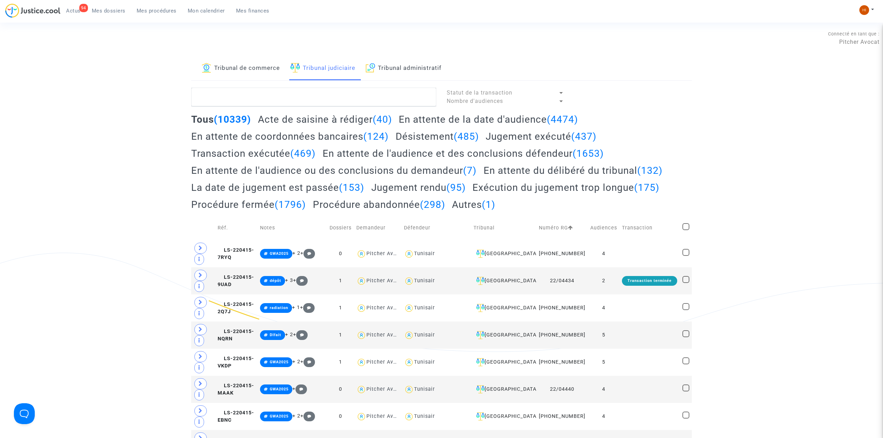
click at [342, 104] on textarea at bounding box center [313, 97] width 245 height 19
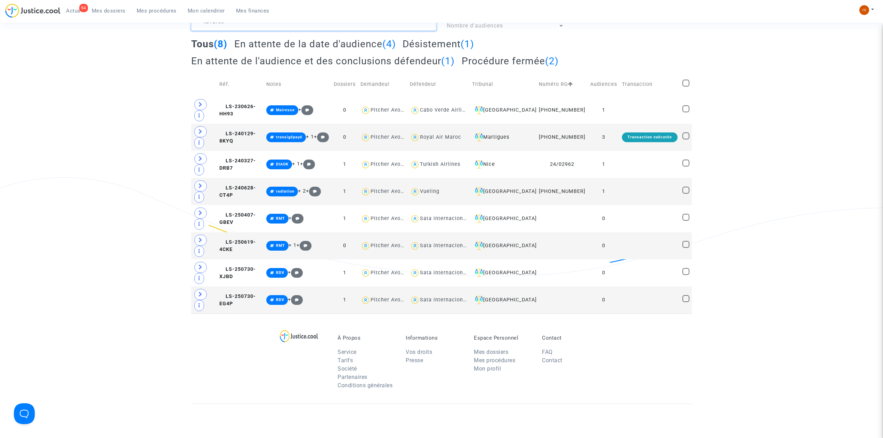
scroll to position [92, 0]
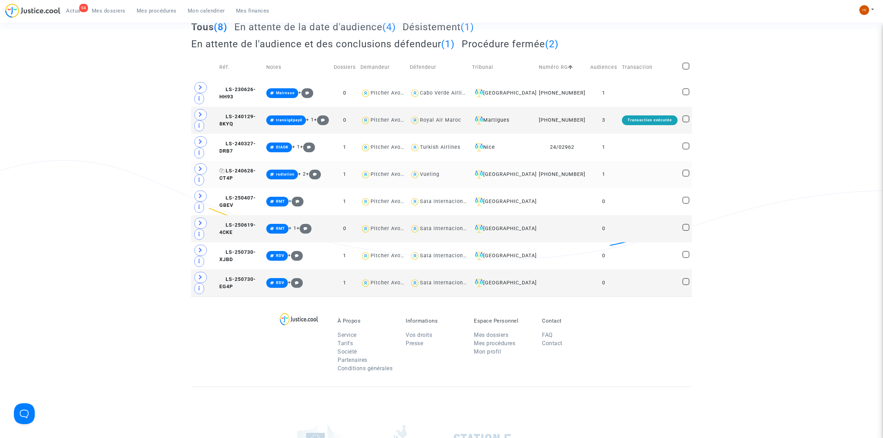
type textarea "tavares"
click at [248, 176] on span "LS-240628-CT4P" at bounding box center [237, 175] width 37 height 14
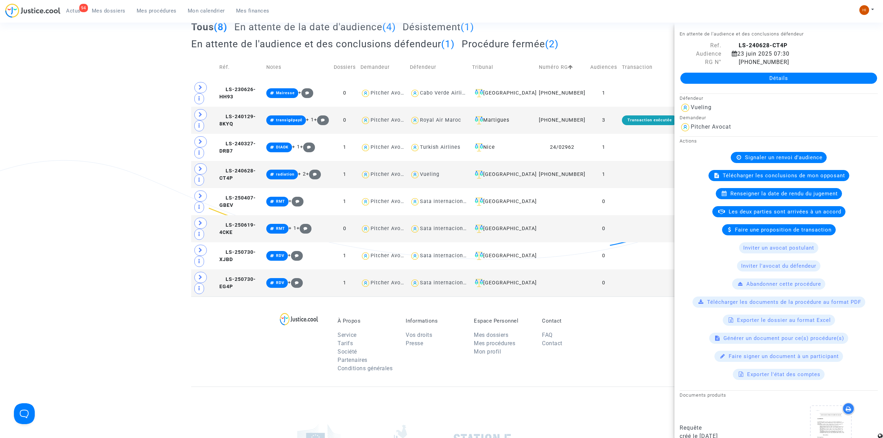
click at [741, 73] on link "Détails" at bounding box center [778, 78] width 197 height 11
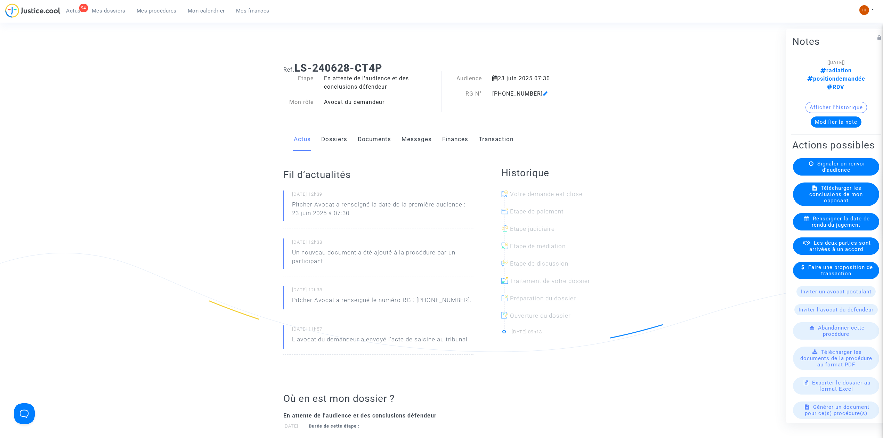
click at [852, 102] on button "Afficher l'historique" at bounding box center [837, 107] width 62 height 11
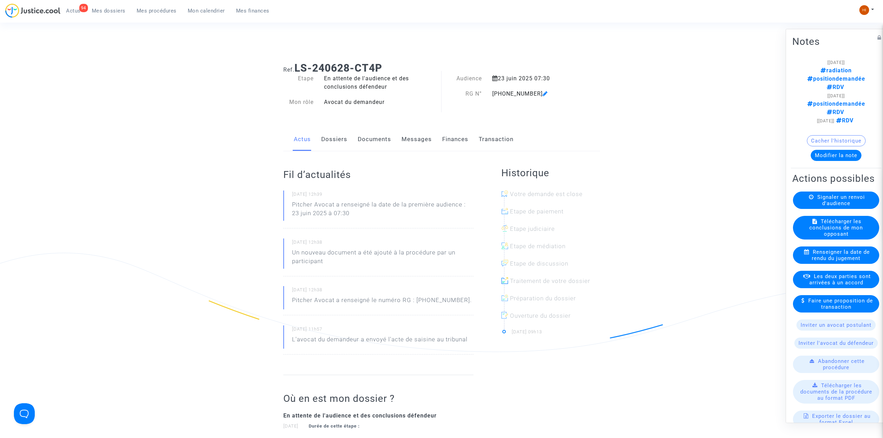
click at [340, 147] on link "Dossiers" at bounding box center [334, 139] width 26 height 23
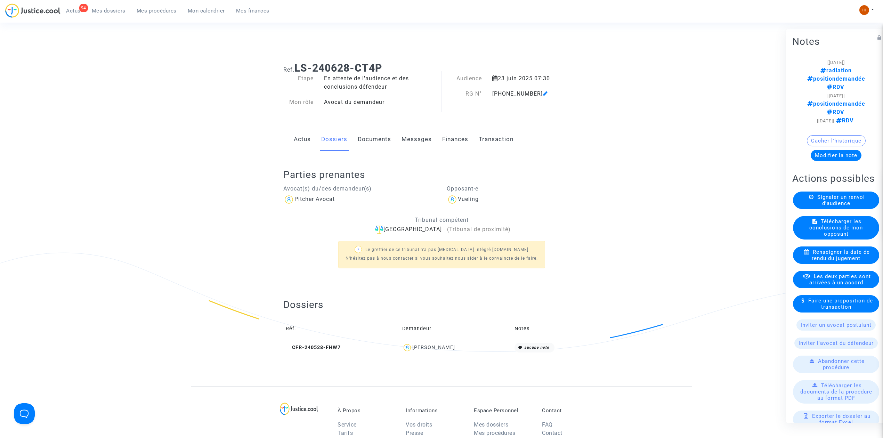
click at [358, 146] on link "Documents" at bounding box center [374, 139] width 33 height 23
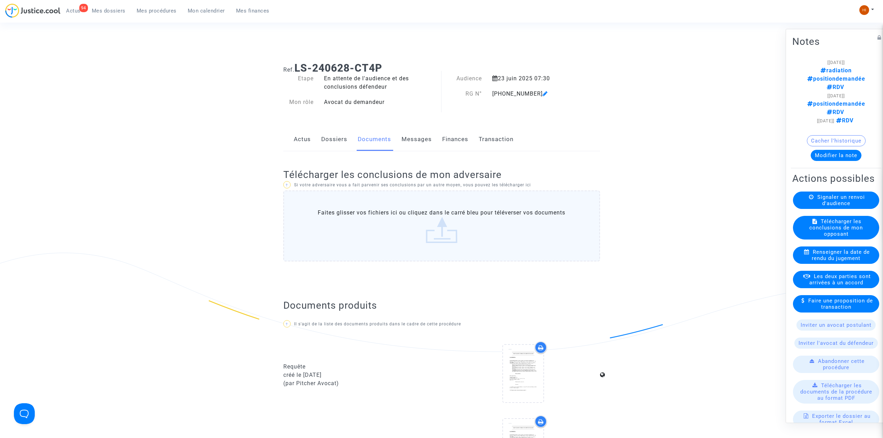
click at [330, 138] on link "Dossiers" at bounding box center [334, 139] width 26 height 23
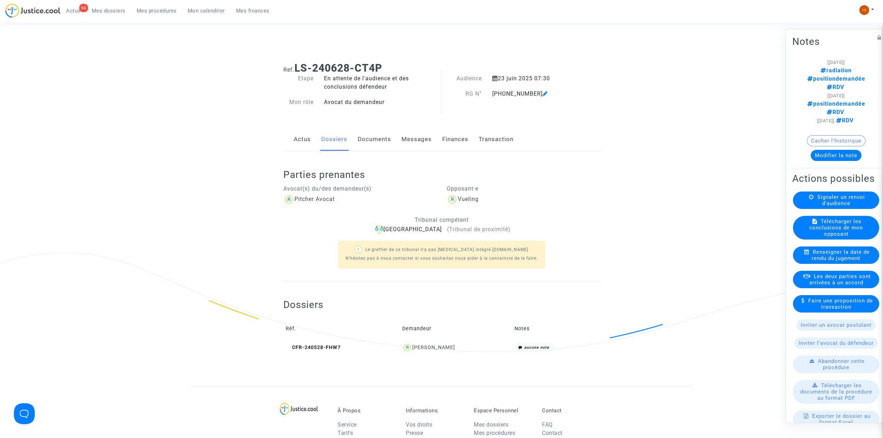
click at [359, 141] on link "Documents" at bounding box center [374, 139] width 33 height 23
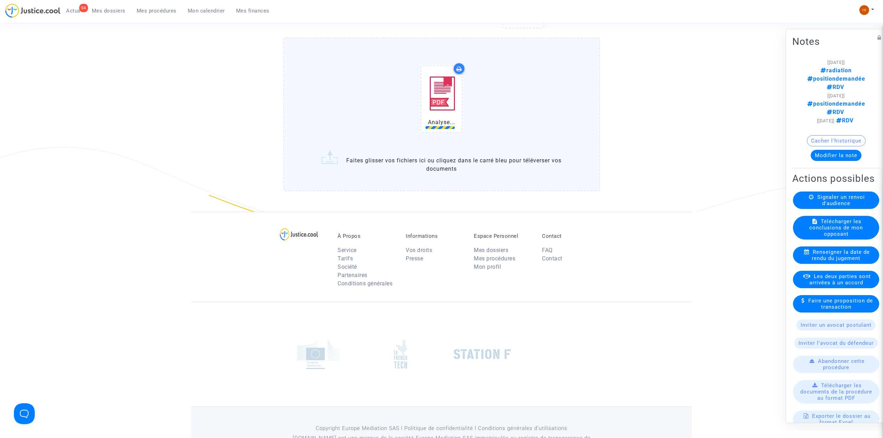
scroll to position [603, 0]
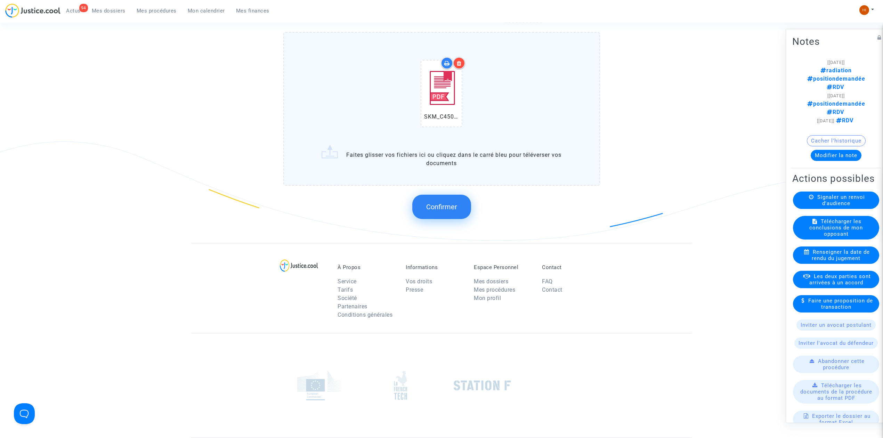
click at [440, 210] on button "Confirmer" at bounding box center [441, 207] width 59 height 24
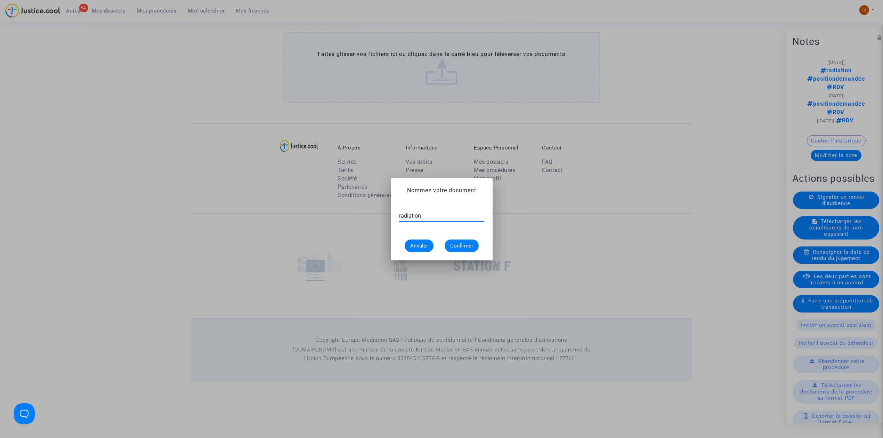
type input "radiation"
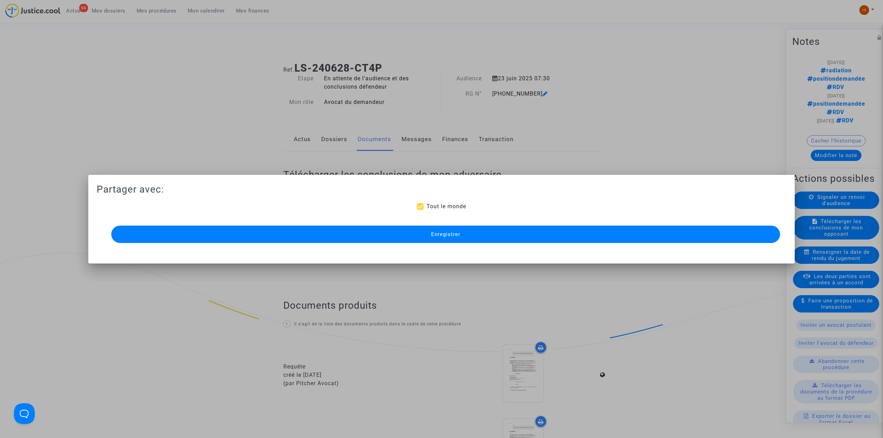
scroll to position [544, 0]
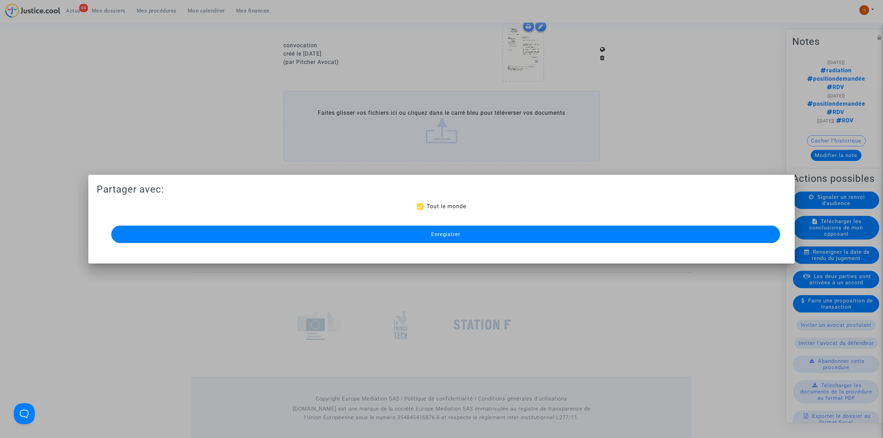
click at [451, 233] on span "Enregistrer" at bounding box center [445, 234] width 29 height 6
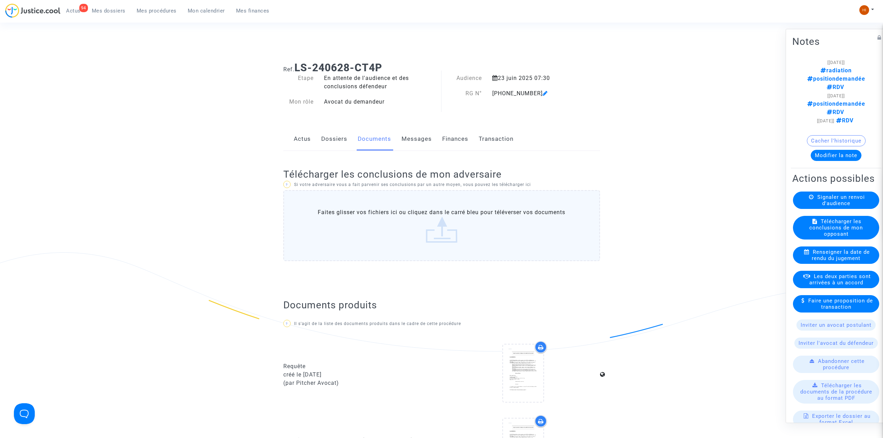
scroll to position [0, 0]
click at [331, 138] on link "Dossiers" at bounding box center [334, 139] width 26 height 23
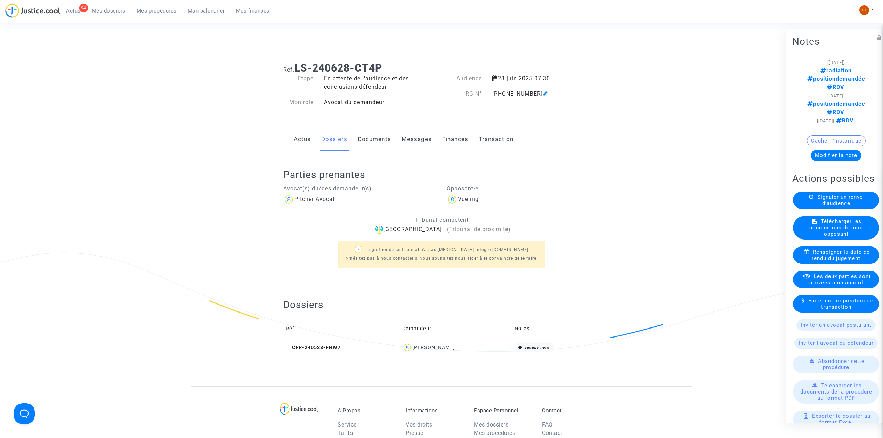
drag, startPoint x: 326, startPoint y: 350, endPoint x: 341, endPoint y: 344, distance: 16.1
click at [326, 349] on span "CFR-240528-FHW7" at bounding box center [313, 348] width 55 height 6
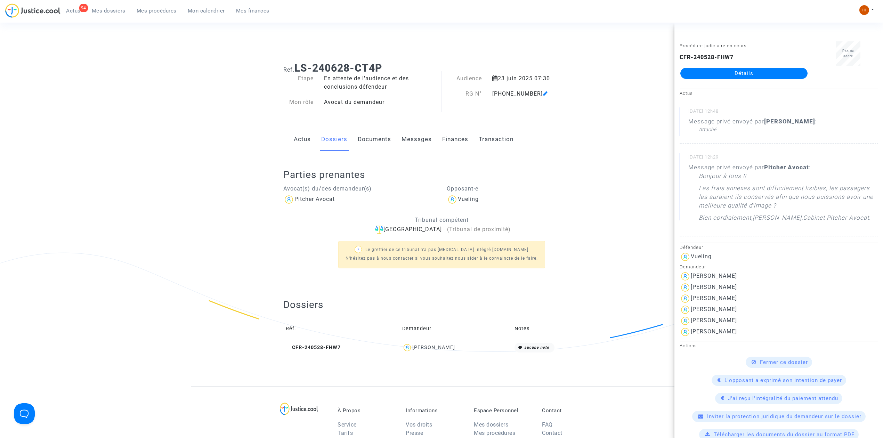
click at [725, 73] on link "Détails" at bounding box center [743, 73] width 127 height 11
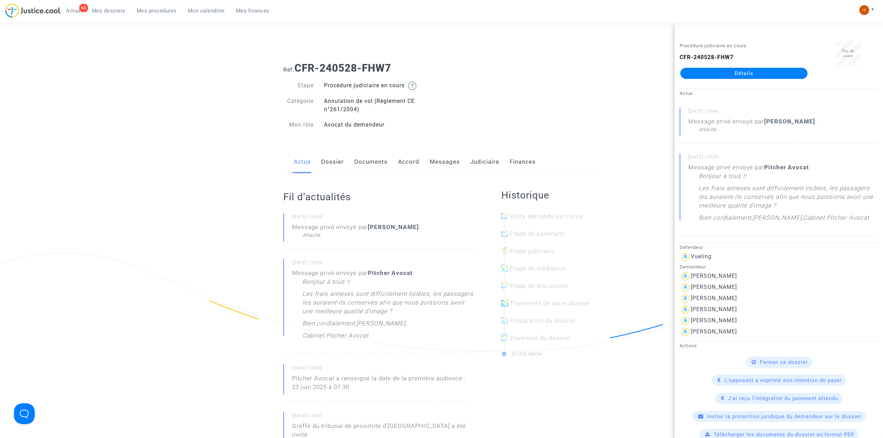
click at [441, 166] on link "Messages" at bounding box center [445, 162] width 30 height 23
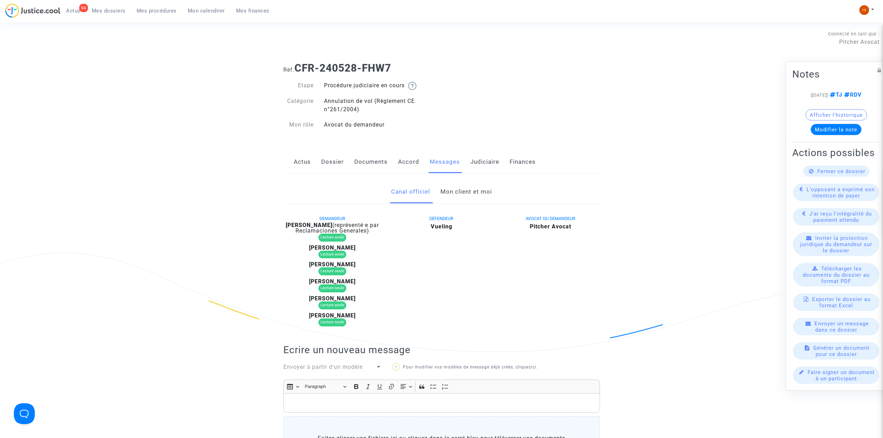
click at [467, 185] on link "Mon client et moi" at bounding box center [466, 191] width 51 height 23
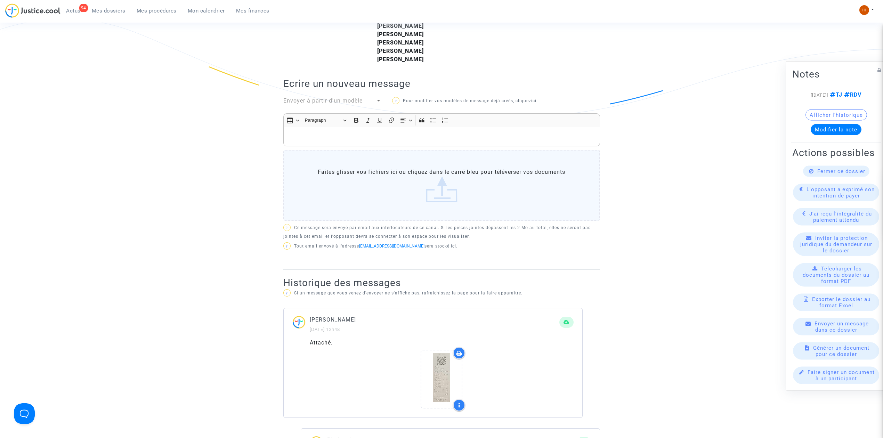
scroll to position [232, 0]
click at [695, 340] on div "Ref. CFR-240528-FHW7 Etape Procédure judiciaire en cours Catégorie Annulation d…" at bounding box center [441, 189] width 883 height 728
click at [409, 144] on p "Rich Text Editor, main" at bounding box center [441, 139] width 309 height 9
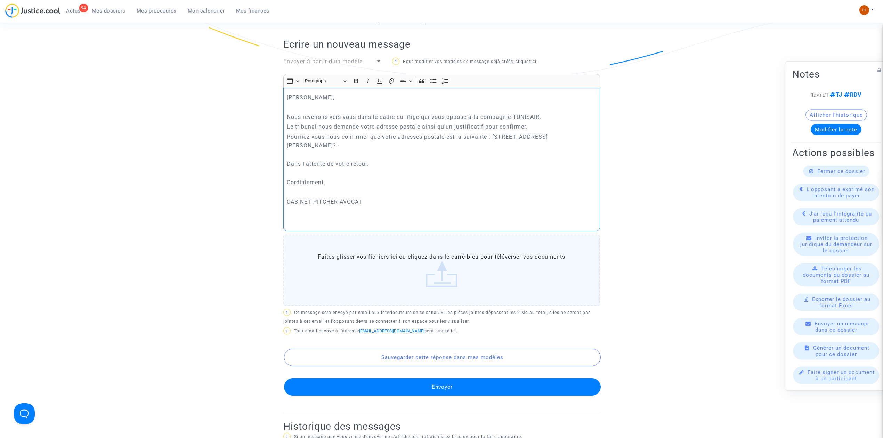
scroll to position [278, 0]
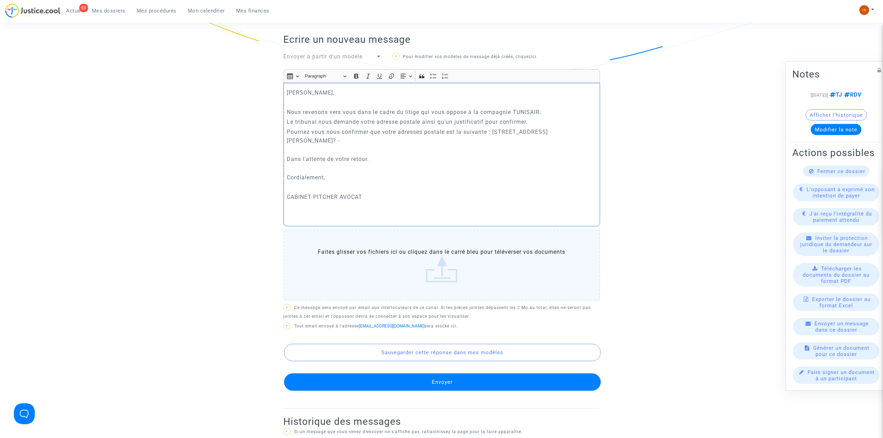
drag, startPoint x: 369, startPoint y: 100, endPoint x: 239, endPoint y: 88, distance: 130.6
click at [239, 88] on ng-component "Ref. CFR-240528-FHW7 Etape Procédure judiciaire en cours Catégorie Annulation d…" at bounding box center [441, 235] width 501 height 912
click at [368, 89] on p "Madame, Monsieur" at bounding box center [441, 92] width 309 height 9
click at [547, 108] on div "Madame, Monsieur, Nous revenons vers vous dans le cadre du litige qui vous oppo…" at bounding box center [441, 155] width 317 height 144
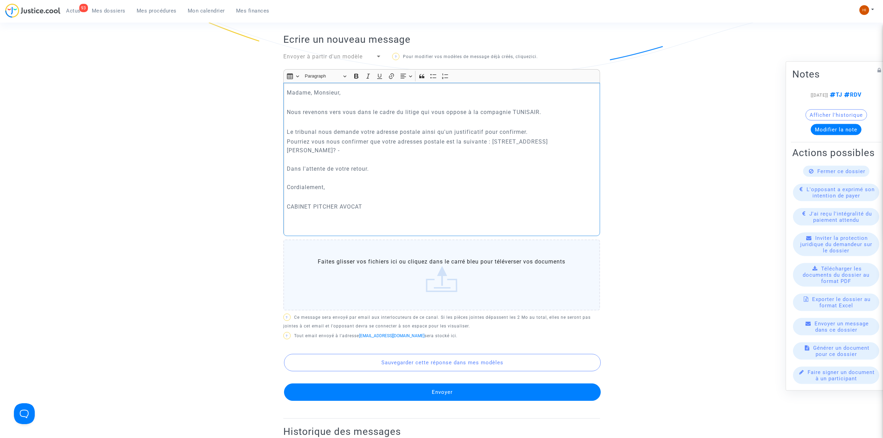
click at [532, 131] on p "Le tribunal nous demande votre adresse postale ainsi qu'un justificatif pour co…" at bounding box center [441, 132] width 309 height 9
click at [553, 131] on p "Le tribunal nous demande votre adresse postale ainsi qu'un justificatif pour co…" at bounding box center [441, 132] width 309 height 9
drag, startPoint x: 339, startPoint y: 140, endPoint x: 330, endPoint y: 146, distance: 11.4
click at [331, 144] on p "Pourriez vous nous confirmer que votre adresses postale est la suivante : [STRE…" at bounding box center [441, 145] width 309 height 17
click at [403, 150] on p "Pourriez vous nous confirmer que votre adresses postale est la suivante : [STRE…" at bounding box center [441, 145] width 309 height 17
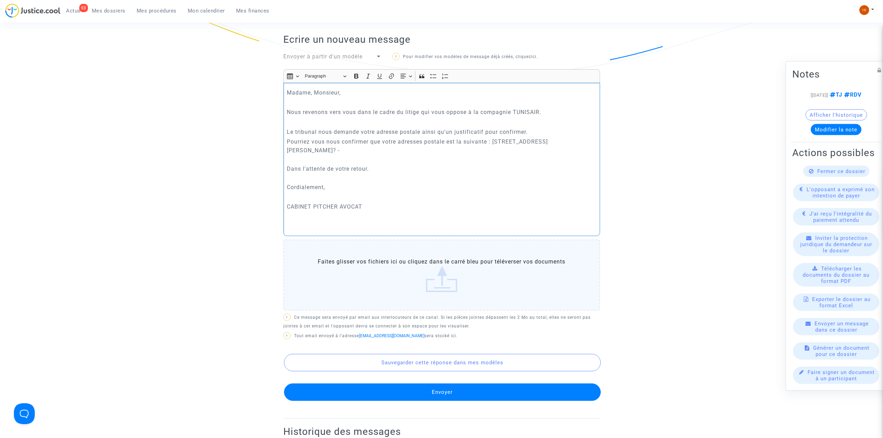
drag, startPoint x: 344, startPoint y: 143, endPoint x: 356, endPoint y: 155, distance: 17.7
click at [356, 155] on p "Pourriez vous nous confirmer que votre adresses postale est la suivante : [STRE…" at bounding box center [441, 145] width 309 height 17
click at [547, 129] on p "Le tribunal nous demande votre adresse postale ainsi qu'un justificatif pour co…" at bounding box center [441, 132] width 309 height 9
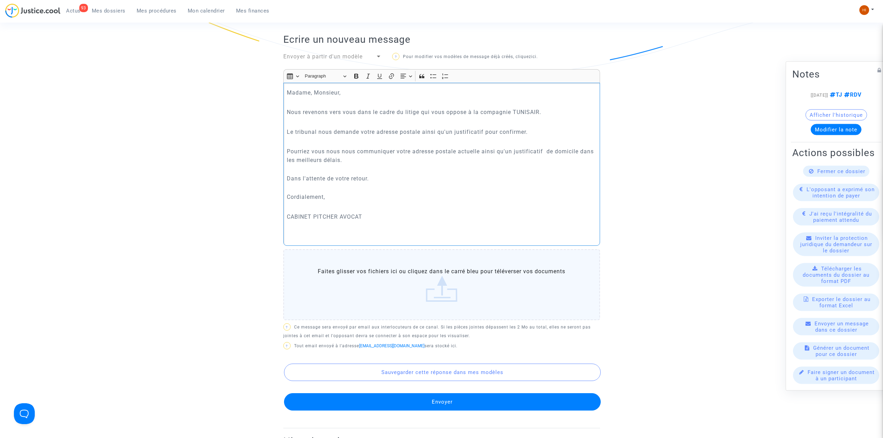
click at [394, 186] on p "Dans l'attente de votre retour." at bounding box center [441, 179] width 309 height 26
click at [497, 393] on div "Sauvegarder cette réponse dans mes modèles Envoyer" at bounding box center [441, 381] width 317 height 59
click at [494, 398] on button "Envoyer" at bounding box center [442, 401] width 317 height 17
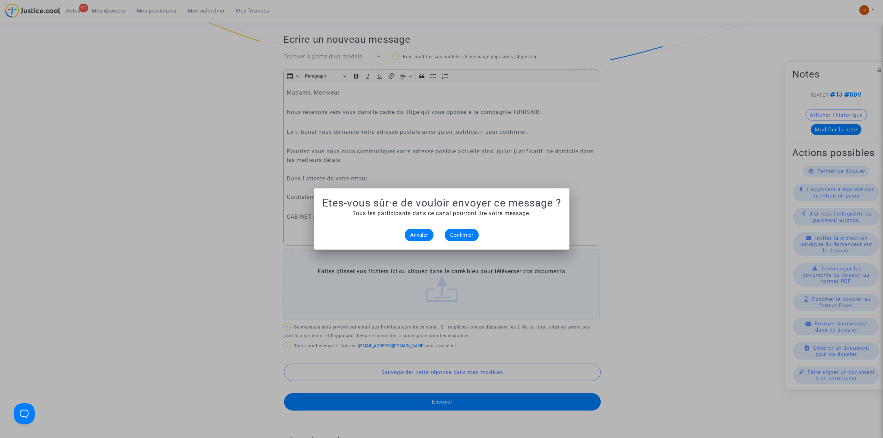
scroll to position [0, 0]
click at [466, 235] on span "Confirmer" at bounding box center [461, 235] width 23 height 6
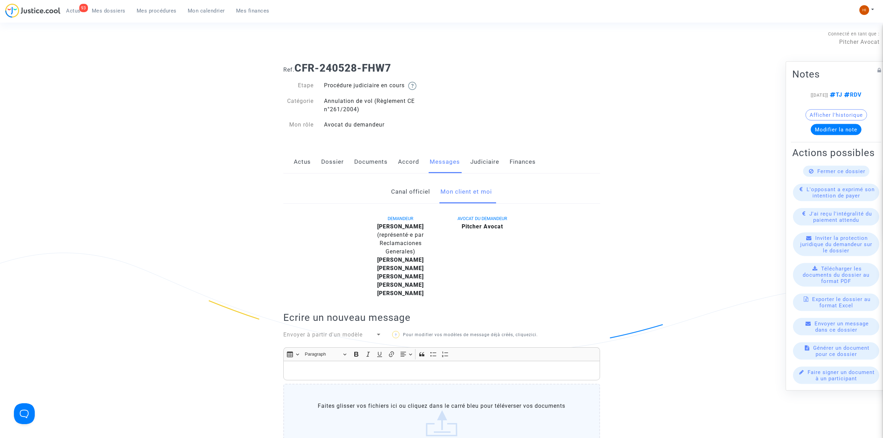
click at [167, 14] on link "Mes procédures" at bounding box center [156, 11] width 51 height 10
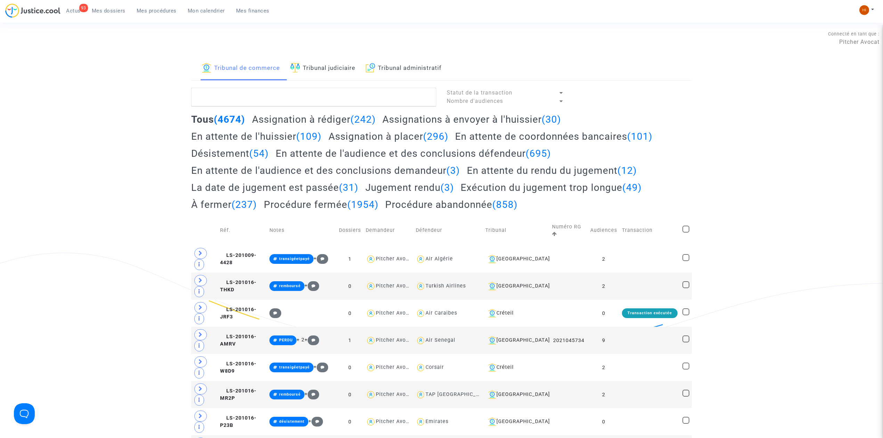
drag, startPoint x: 342, startPoint y: 70, endPoint x: 347, endPoint y: 83, distance: 13.9
click at [341, 71] on link "Tribunal judiciaire" at bounding box center [322, 69] width 65 height 24
click at [352, 99] on textarea at bounding box center [313, 97] width 245 height 19
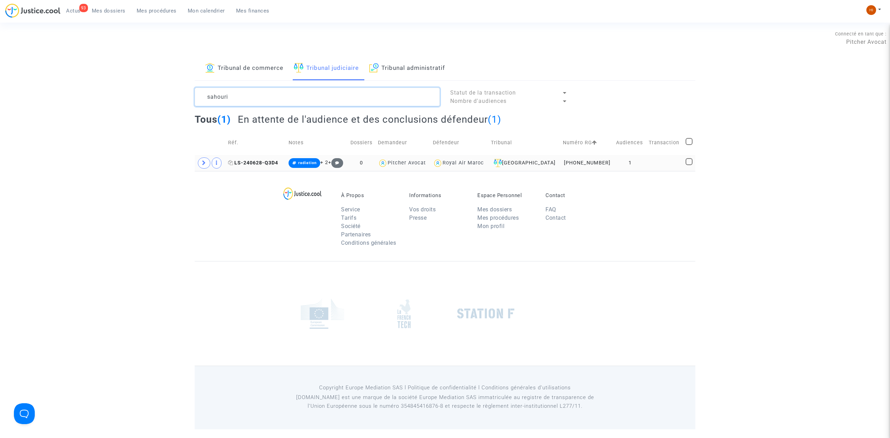
type textarea "sahouri"
click at [277, 162] on span "LS-240628-Q3D4" at bounding box center [253, 163] width 50 height 6
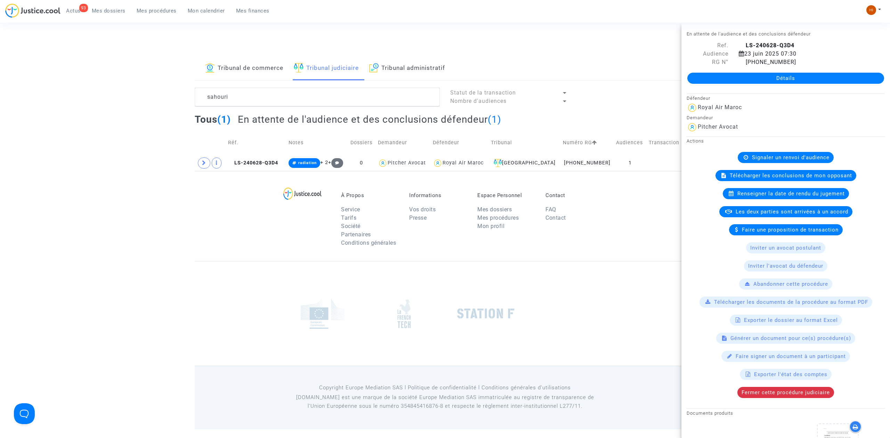
click at [755, 76] on link "Détails" at bounding box center [785, 78] width 197 height 11
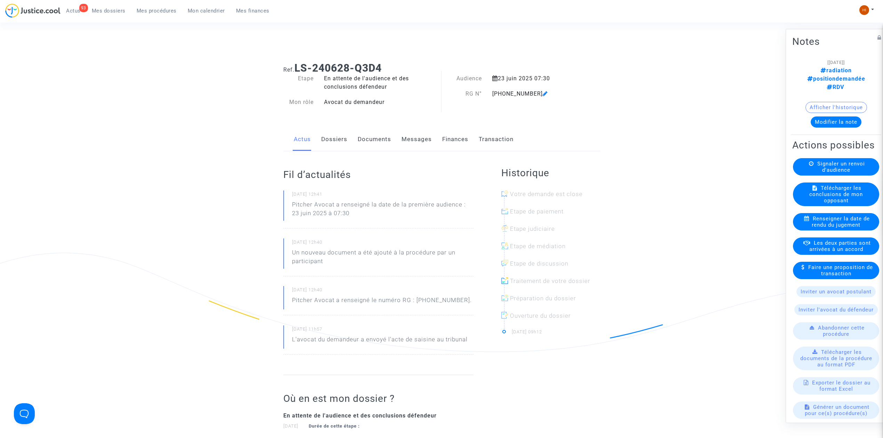
click at [369, 139] on link "Documents" at bounding box center [374, 139] width 33 height 23
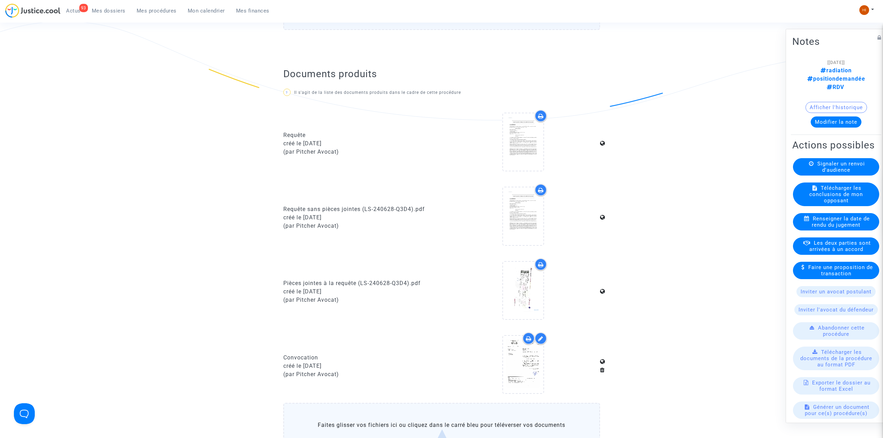
scroll to position [463, 0]
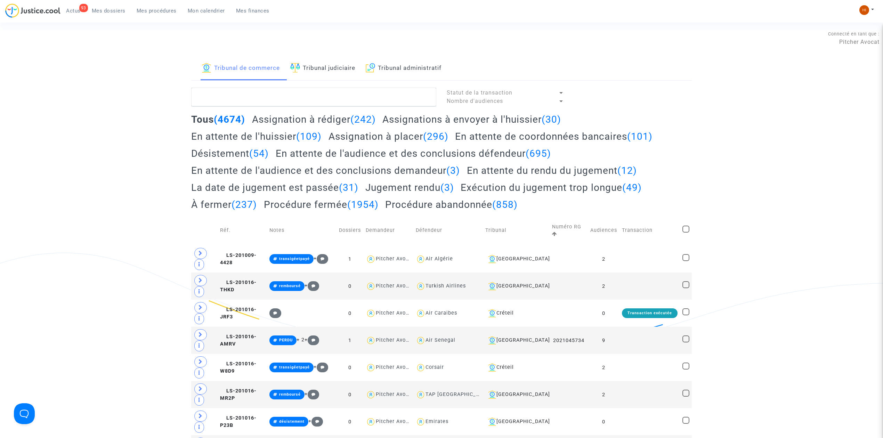
click at [304, 73] on link "Tribunal judiciaire" at bounding box center [322, 69] width 65 height 24
click at [292, 102] on textarea at bounding box center [313, 97] width 245 height 19
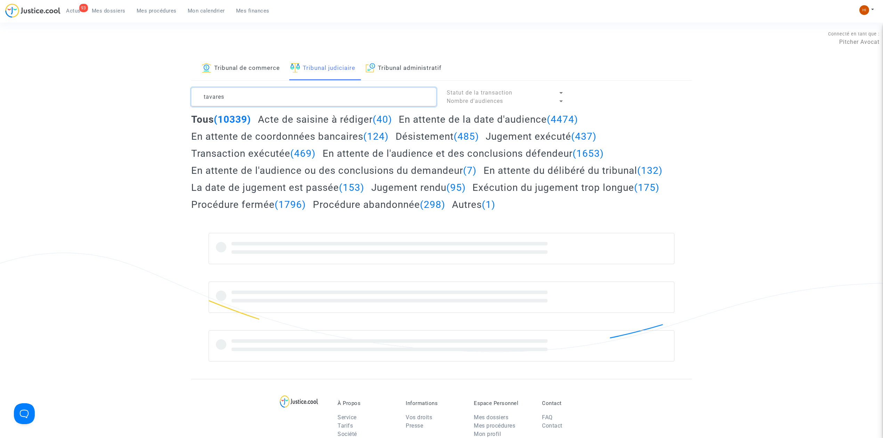
type textarea "tavares"
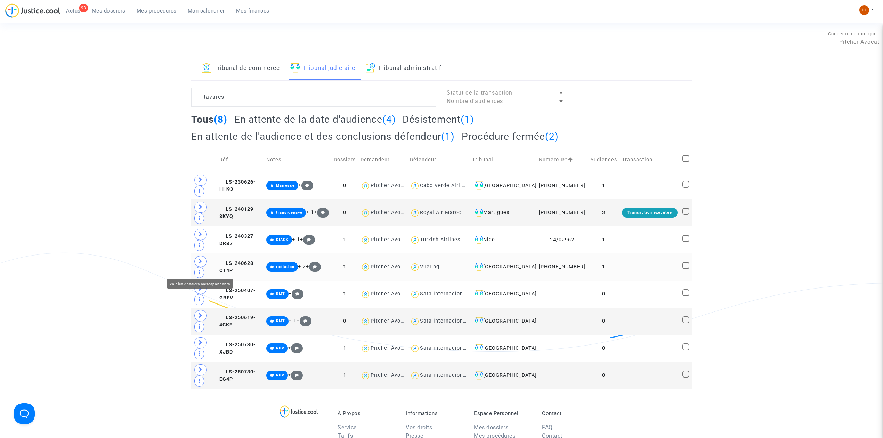
click at [200, 264] on icon at bounding box center [201, 261] width 4 height 5
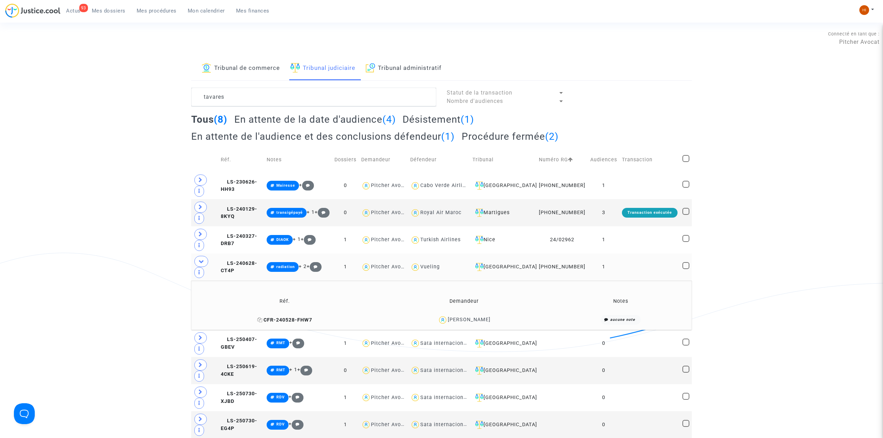
drag, startPoint x: 266, startPoint y: 329, endPoint x: 419, endPoint y: 326, distance: 153.7
click at [265, 323] on span "CFR-240528-FHW7" at bounding box center [284, 320] width 55 height 6
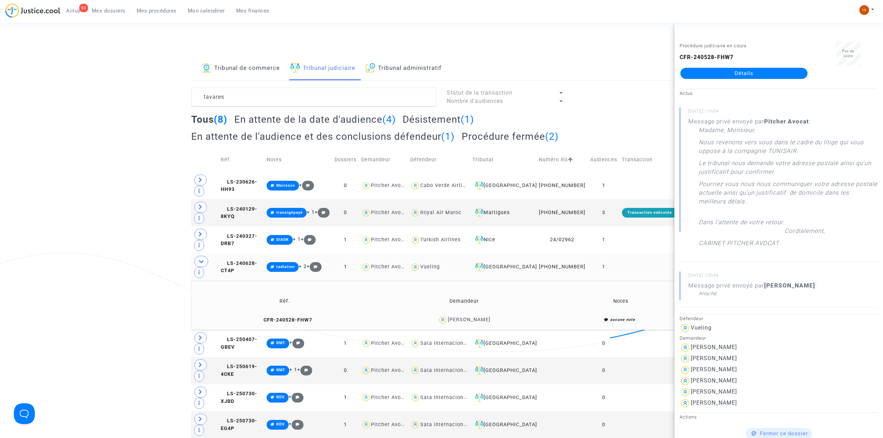
drag, startPoint x: 694, startPoint y: 130, endPoint x: 823, endPoint y: 241, distance: 170.6
click at [825, 241] on div "Message privé envoyé par [PERSON_NAME] : Madame, Monsieur, Nous revenons vers v…" at bounding box center [782, 184] width 189 height 134
copy div "Madame, Monsieur, Nous revenons vers vous dans le cadre du litige qui vous oppo…"
click at [108, 14] on link "Mes dossiers" at bounding box center [108, 11] width 45 height 10
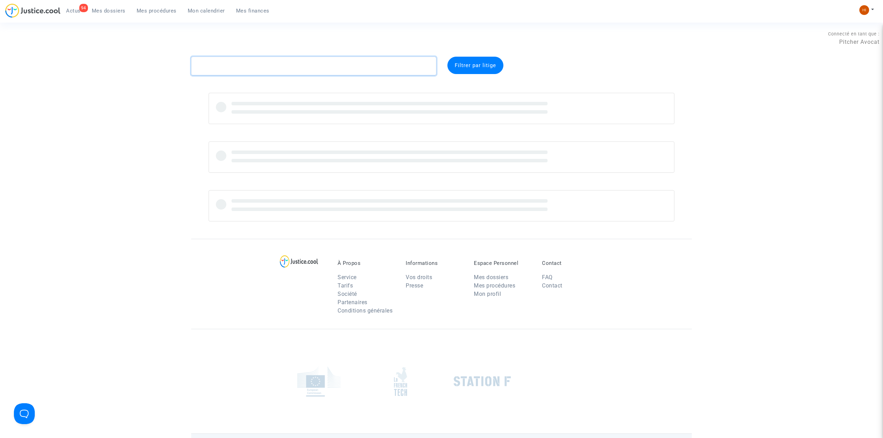
click at [212, 60] on textarea at bounding box center [313, 66] width 245 height 19
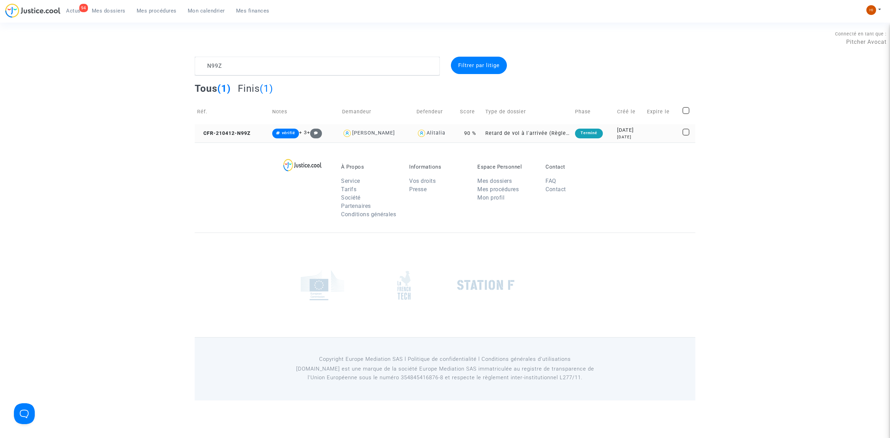
click at [227, 138] on td "CFR-210412-N99Z" at bounding box center [232, 133] width 75 height 18
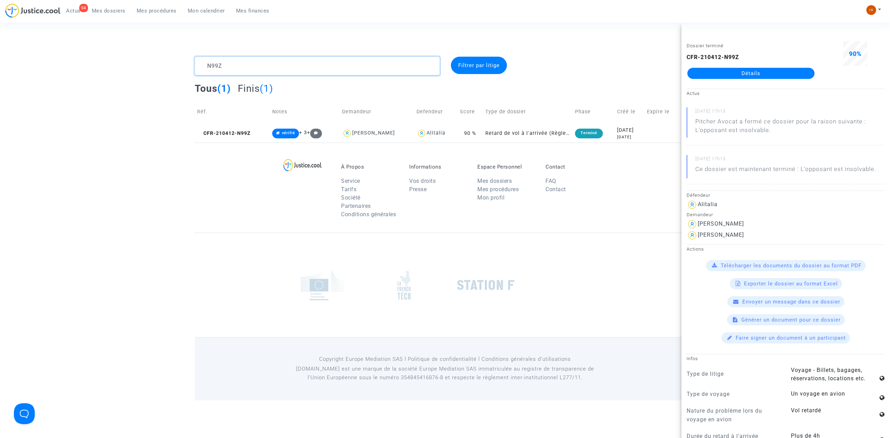
drag, startPoint x: 223, startPoint y: 77, endPoint x: 192, endPoint y: 78, distance: 31.0
click at [194, 78] on div "N99Z Filtrer par litige Tous (1) Finis (1) Réf. Notes Demandeur Defendeur Score…" at bounding box center [445, 100] width 890 height 86
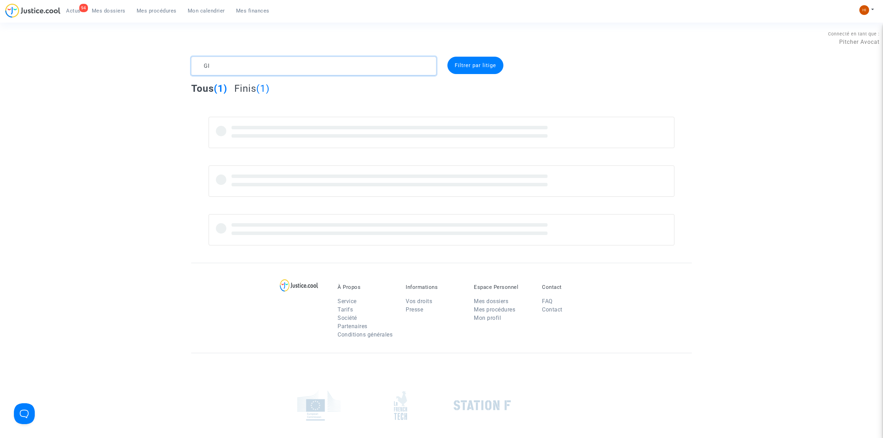
type textarea "G"
type textarea "GEISWILLER"
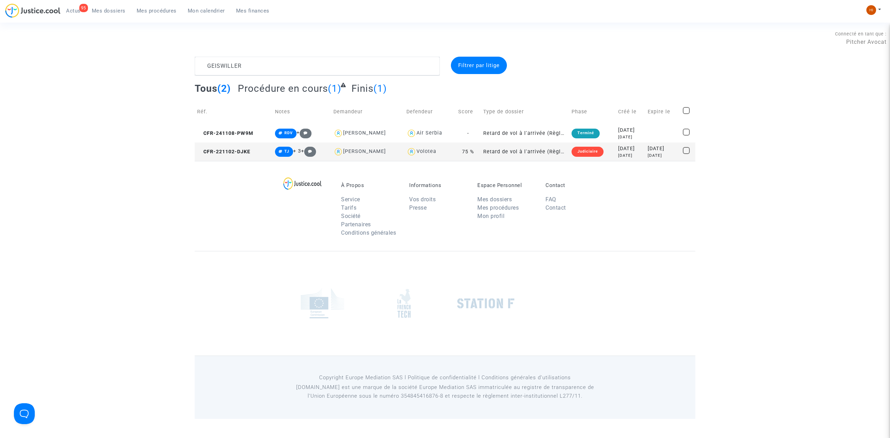
click at [242, 156] on td "CFR-221102-DJKE" at bounding box center [234, 152] width 78 height 18
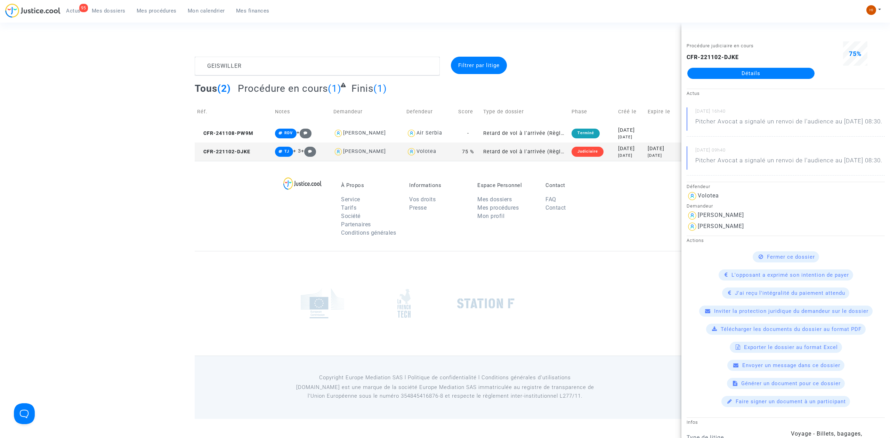
click at [783, 70] on link "Détails" at bounding box center [750, 73] width 127 height 11
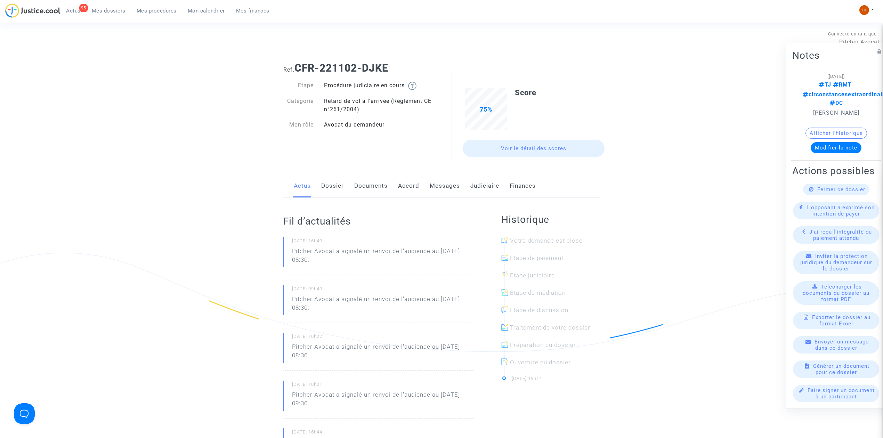
click at [501, 188] on div "Actus Dossier Documents Accord Messages Judiciaire Finances" at bounding box center [441, 186] width 317 height 23
click at [487, 194] on link "Judiciaire" at bounding box center [484, 186] width 29 height 23
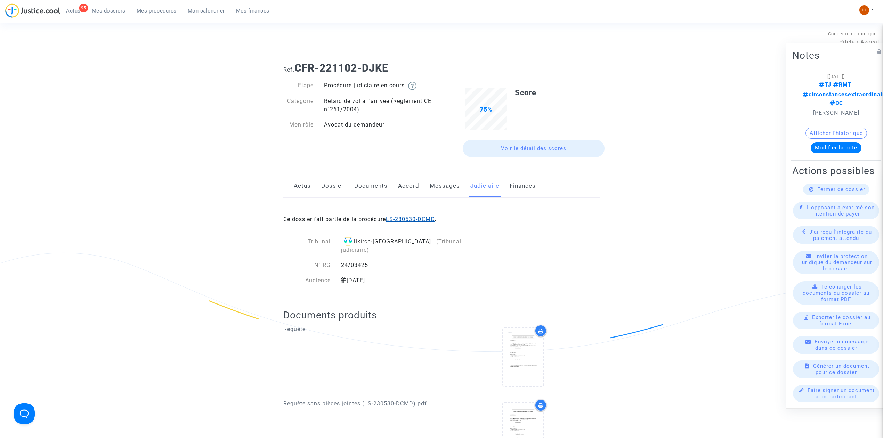
click at [413, 217] on link "LS-230530-DCMD" at bounding box center [410, 219] width 49 height 7
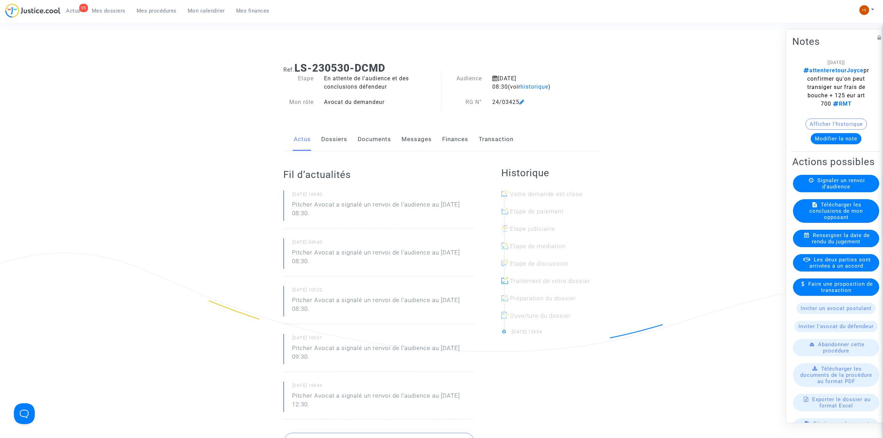
click at [373, 139] on link "Documents" at bounding box center [374, 139] width 33 height 23
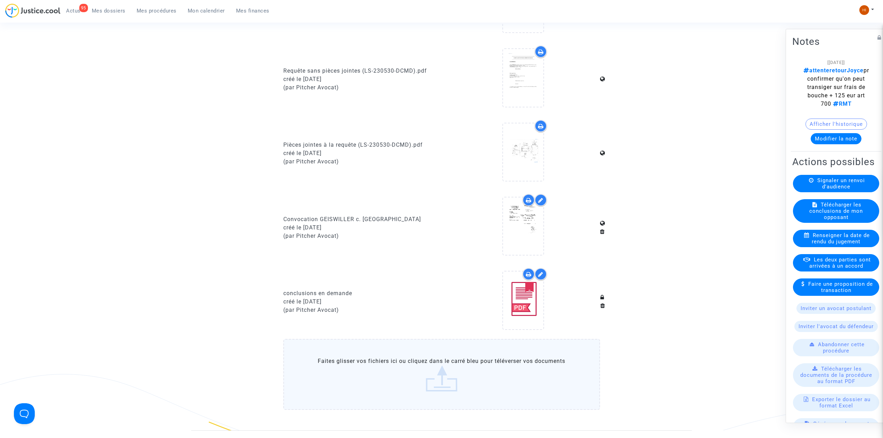
scroll to position [371, 0]
click at [523, 225] on icon at bounding box center [523, 226] width 23 height 22
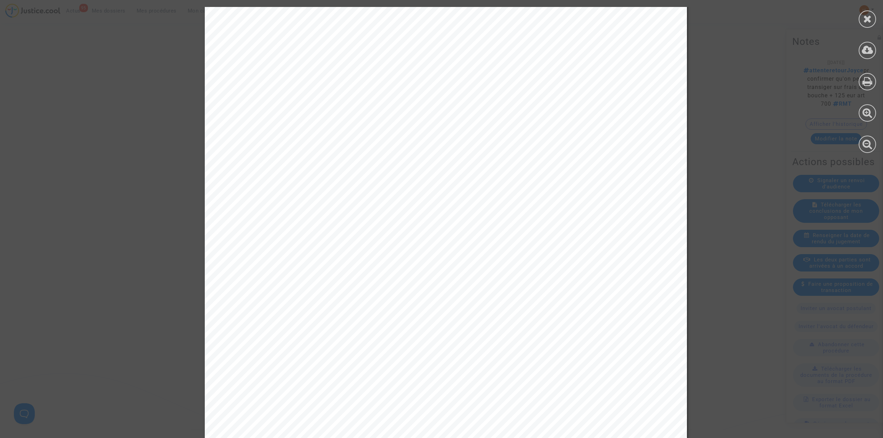
scroll to position [0, 0]
click at [870, 16] on icon at bounding box center [867, 19] width 9 height 10
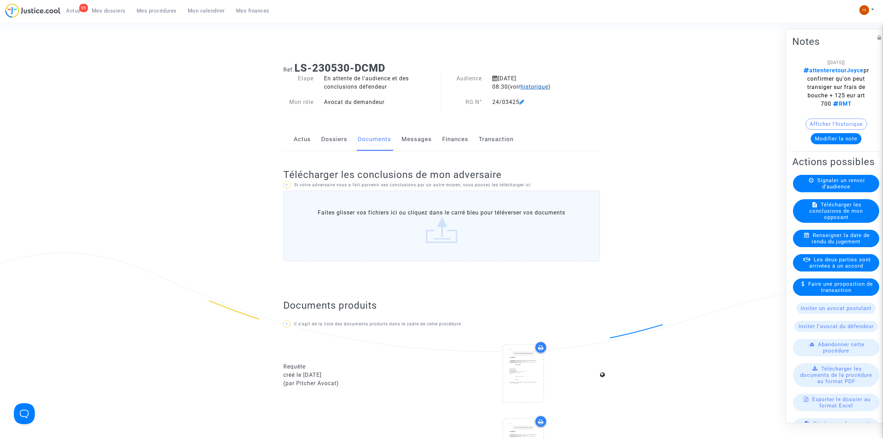
click at [521, 85] on span "historique" at bounding box center [535, 86] width 28 height 7
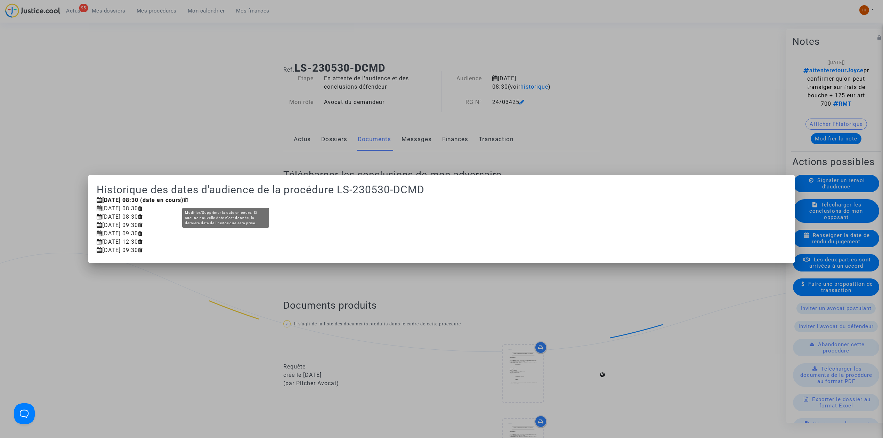
click at [188, 201] on icon at bounding box center [186, 200] width 5 height 6
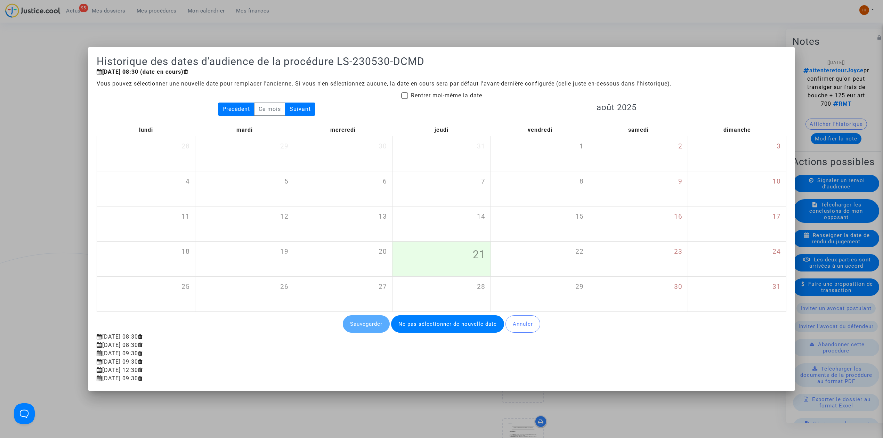
click at [406, 96] on span at bounding box center [404, 95] width 7 height 7
click at [405, 99] on input "Rentrer moi-même la date" at bounding box center [404, 99] width 0 height 0
checkbox input "true"
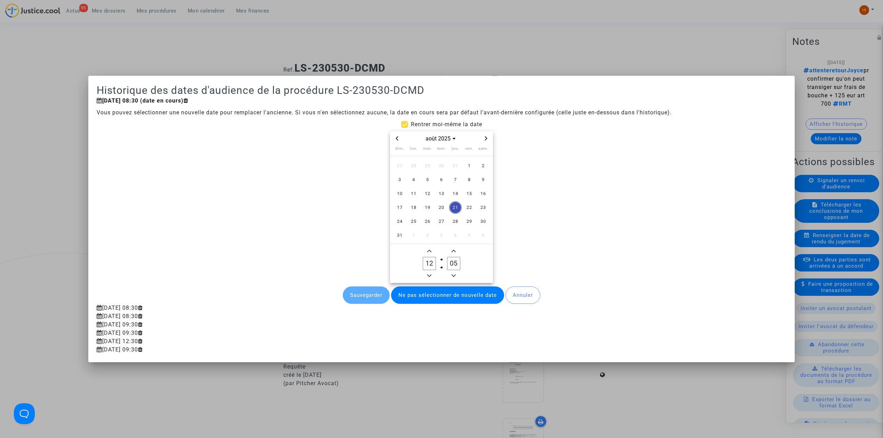
click at [395, 138] on icon "Previous month" at bounding box center [397, 138] width 4 height 4
click at [445, 163] on span "2" at bounding box center [441, 166] width 13 height 13
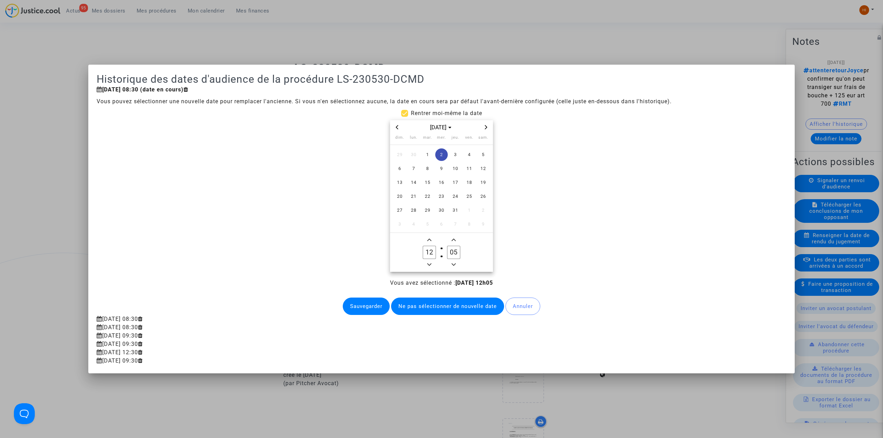
click at [433, 263] on span "Minus a hour" at bounding box center [429, 264] width 8 height 8
click at [433, 240] on span "Add a hour" at bounding box center [429, 240] width 8 height 8
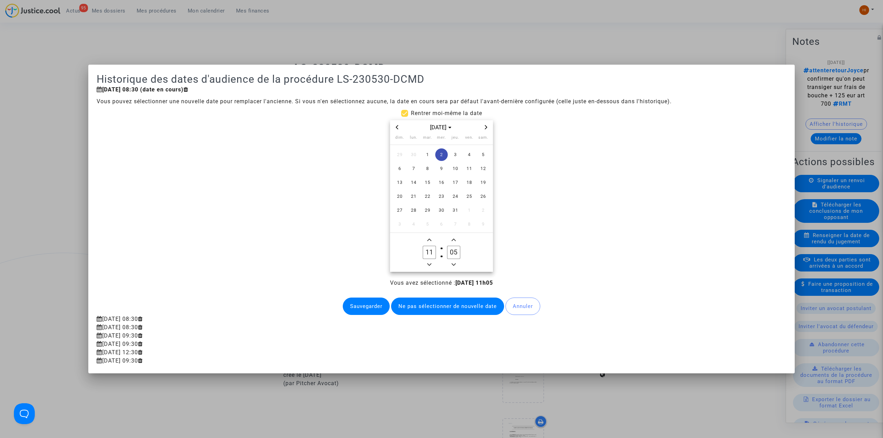
click at [433, 266] on span "Minus a hour" at bounding box center [429, 264] width 8 height 8
type input "10"
drag, startPoint x: 454, startPoint y: 253, endPoint x: 443, endPoint y: 252, distance: 11.5
click at [443, 252] on owl-date-time-timer-box "05 Minute" at bounding box center [454, 252] width 24 height 33
drag, startPoint x: 454, startPoint y: 255, endPoint x: 445, endPoint y: 254, distance: 8.4
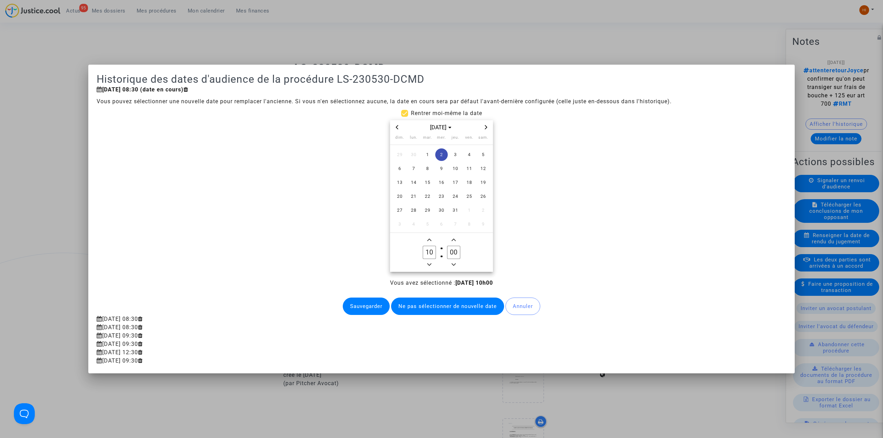
click at [445, 254] on label "00 Minute" at bounding box center [454, 252] width 24 height 14
type input "30"
click at [368, 310] on button "Sauvegarder" at bounding box center [366, 306] width 47 height 17
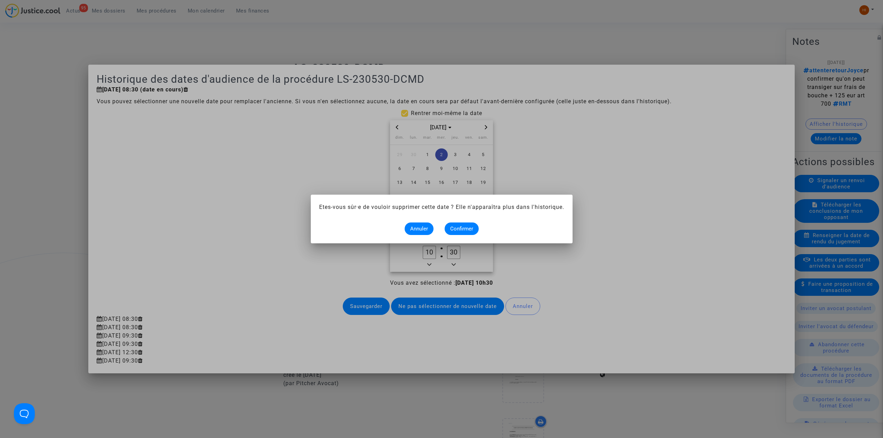
click at [479, 225] on div "Annuler Confirmer" at bounding box center [441, 229] width 245 height 13
click at [473, 228] on button "Confirmer" at bounding box center [462, 229] width 34 height 13
